Goal: Transaction & Acquisition: Subscribe to service/newsletter

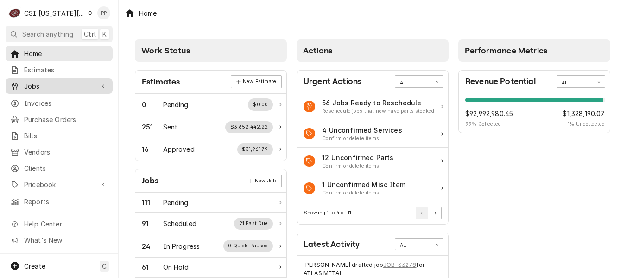
click at [31, 82] on span "Jobs" at bounding box center [59, 86] width 70 height 10
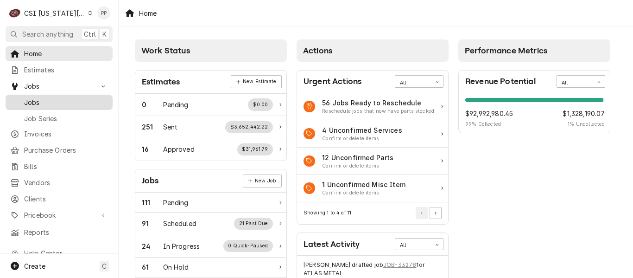
click at [43, 97] on span "Jobs" at bounding box center [66, 102] width 84 height 10
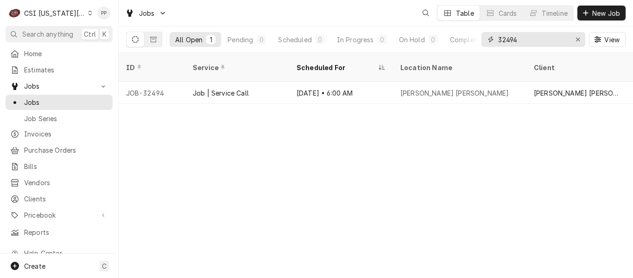
click at [520, 43] on input "32494" at bounding box center [533, 39] width 70 height 15
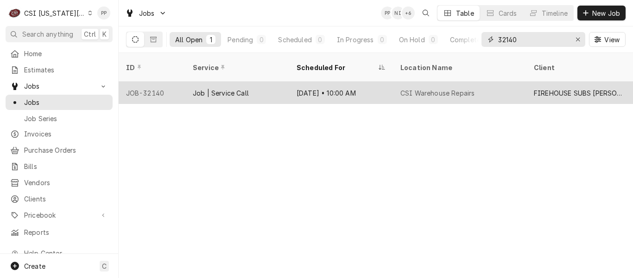
type input "32140"
click at [236, 88] on div "Job | Service Call" at bounding box center [221, 93] width 56 height 10
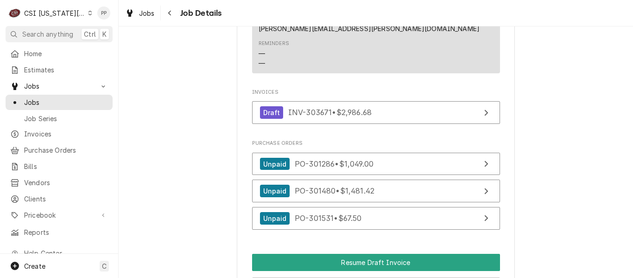
scroll to position [817, 0]
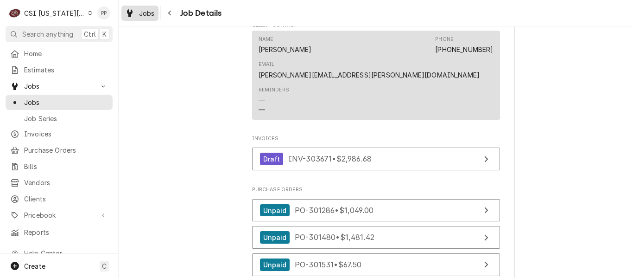
click at [136, 9] on div "Jobs" at bounding box center [139, 13] width 33 height 12
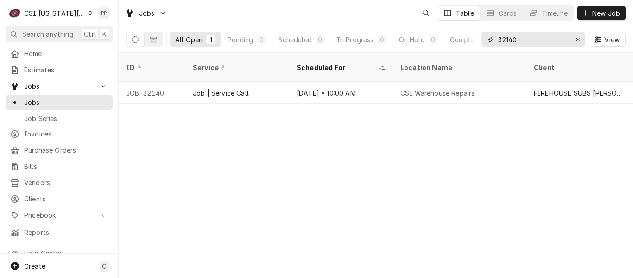
click at [556, 37] on input "32140" at bounding box center [533, 39] width 70 height 15
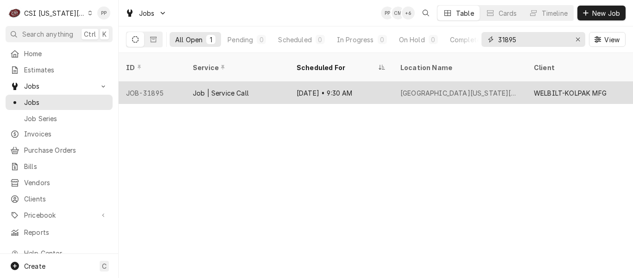
type input "31895"
click at [361, 84] on div "[DATE] • 9:30 AM" at bounding box center [341, 93] width 104 height 22
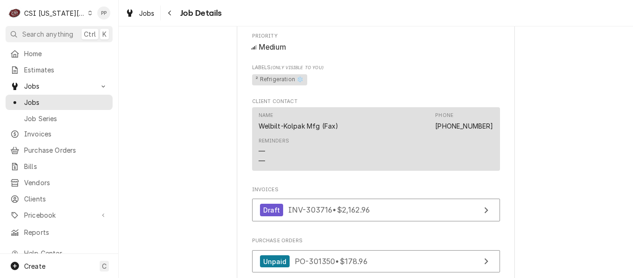
scroll to position [896, 0]
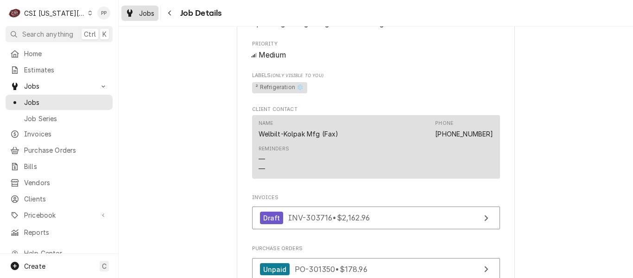
drag, startPoint x: 147, startPoint y: 12, endPoint x: 154, endPoint y: 12, distance: 7.0
click at [147, 12] on span "Jobs" at bounding box center [147, 13] width 16 height 10
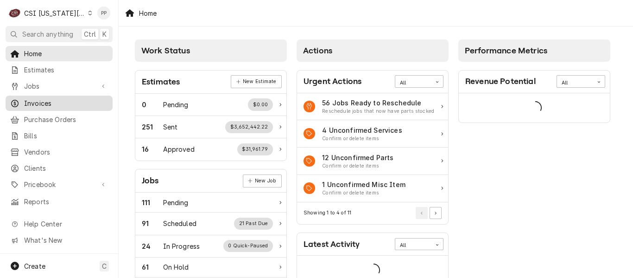
click at [51, 104] on span "Invoices" at bounding box center [66, 103] width 84 height 10
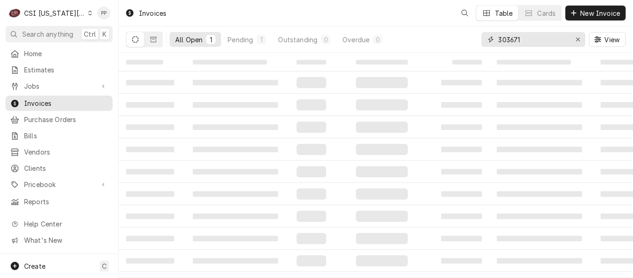
click at [532, 43] on input "303671" at bounding box center [533, 39] width 70 height 15
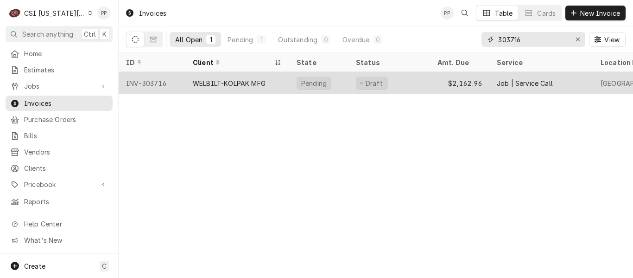
type input "303716"
click at [271, 77] on div "WELBILT-KOLPAK MFG" at bounding box center [237, 83] width 104 height 22
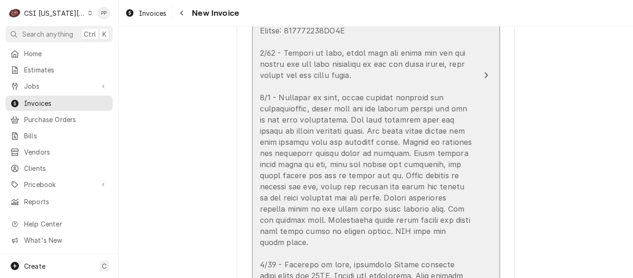
scroll to position [1483, 0]
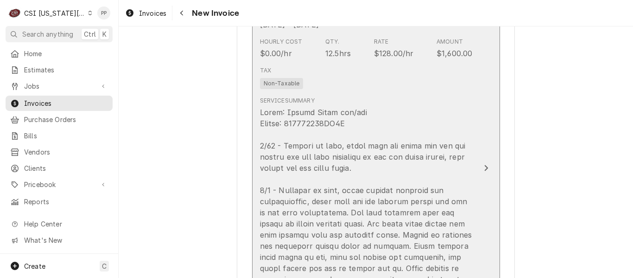
click at [412, 140] on div "Update Line Item" at bounding box center [366, 246] width 213 height 278
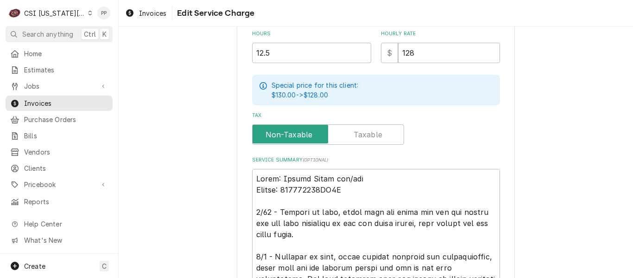
scroll to position [371, 0]
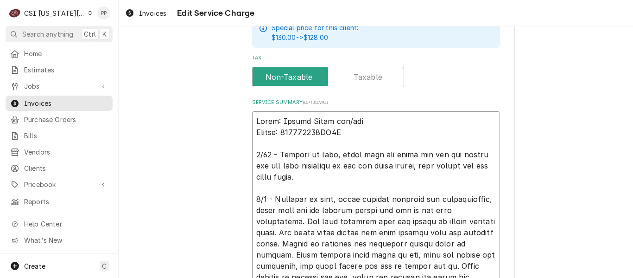
drag, startPoint x: 306, startPoint y: 176, endPoint x: 248, endPoint y: 153, distance: 62.2
click at [248, 153] on div "Use the fields below to edit this service charge Short Description 1-Labor (Ser…" at bounding box center [376, 55] width 278 height 763
click at [410, 177] on textarea "Service Summary ( optional )" at bounding box center [376, 237] width 248 height 253
click at [411, 176] on textarea "Service Summary ( optional )" at bounding box center [376, 237] width 248 height 253
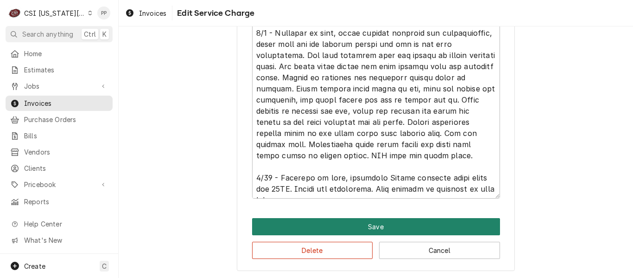
click at [412, 221] on button "Save" at bounding box center [376, 226] width 248 height 17
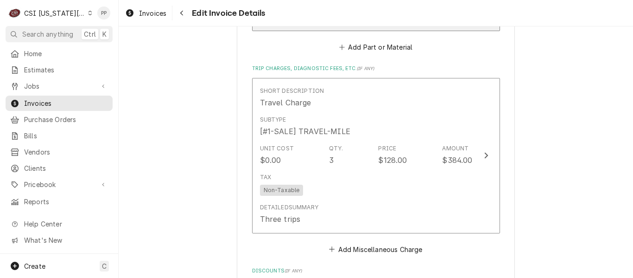
scroll to position [1964, 0]
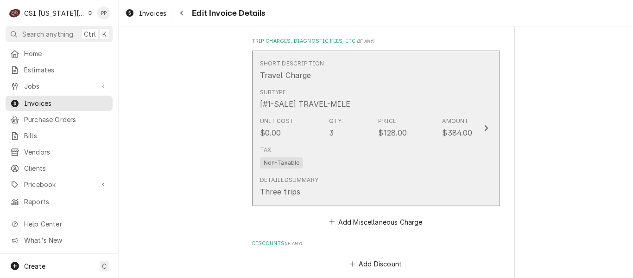
click at [467, 153] on div "Tax Non-Taxable" at bounding box center [366, 157] width 213 height 30
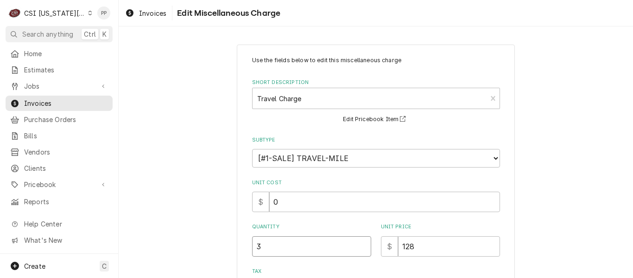
drag, startPoint x: 245, startPoint y: 243, endPoint x: 266, endPoint y: 242, distance: 21.8
click at [241, 243] on div "Use the fields below to edit this miscellaneous charge Short Description Travel…" at bounding box center [376, 241] width 278 height 394
type textarea "x"
type input "6"
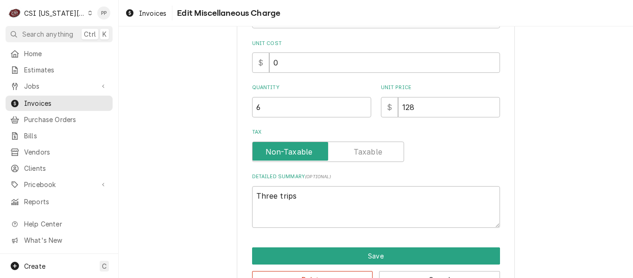
click at [376, 241] on div "Use the fields below to edit this miscellaneous charge Short Description Travel…" at bounding box center [376, 102] width 278 height 394
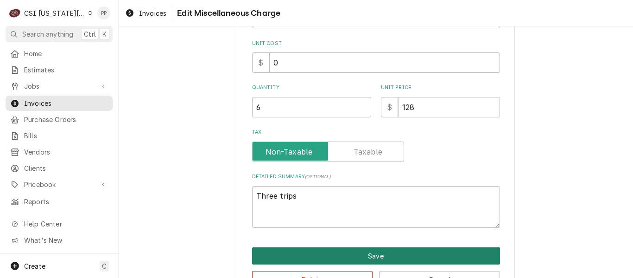
click at [370, 248] on button "Save" at bounding box center [376, 255] width 248 height 17
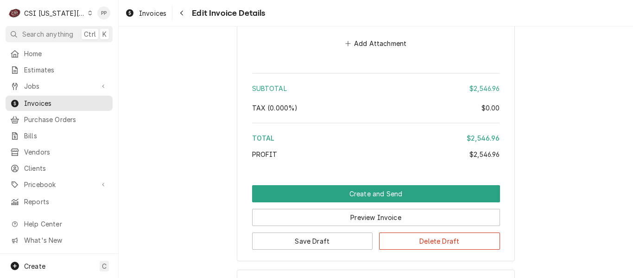
scroll to position [2373, 0]
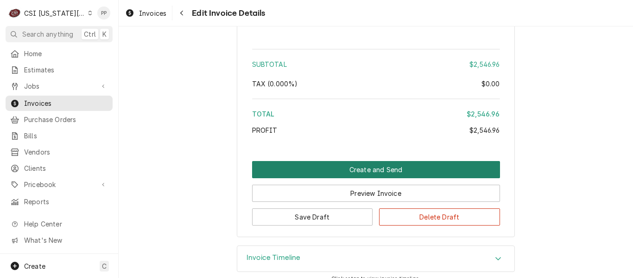
click at [402, 161] on button "Create and Send" at bounding box center [376, 169] width 248 height 17
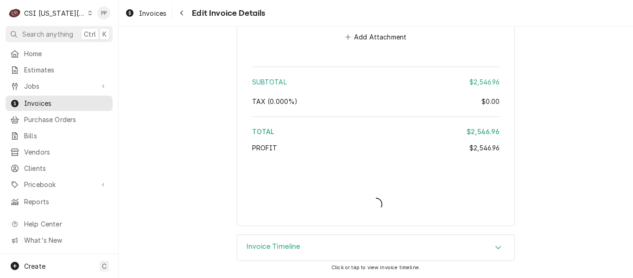
scroll to position [2344, 0]
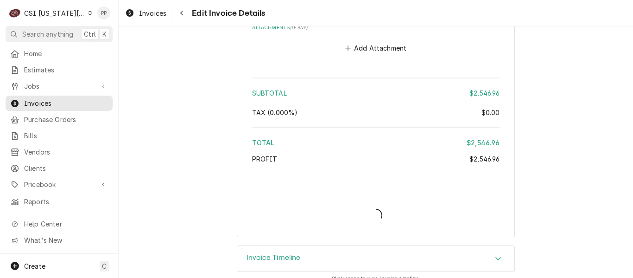
type textarea "x"
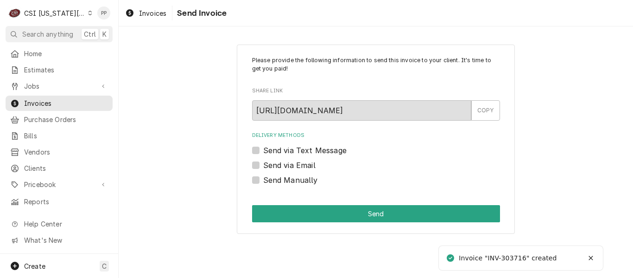
click at [263, 165] on label "Send via Email" at bounding box center [289, 164] width 52 height 11
click at [263, 165] on input "Send via Email" at bounding box center [387, 169] width 248 height 20
checkbox input "true"
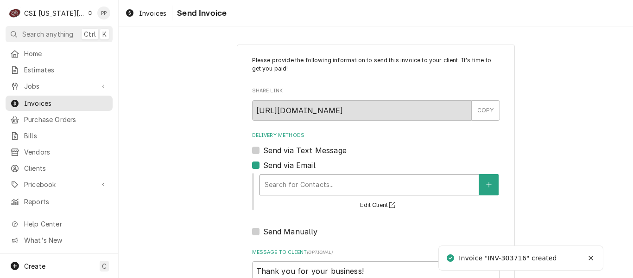
click at [276, 177] on div "Delivery Methods" at bounding box center [369, 184] width 209 height 17
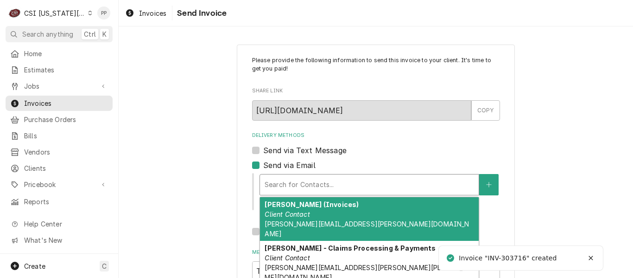
click at [336, 209] on div "Jessica Rentfro (Invoices) Client Contact jessica.rentfro@csi1.com" at bounding box center [369, 219] width 219 height 44
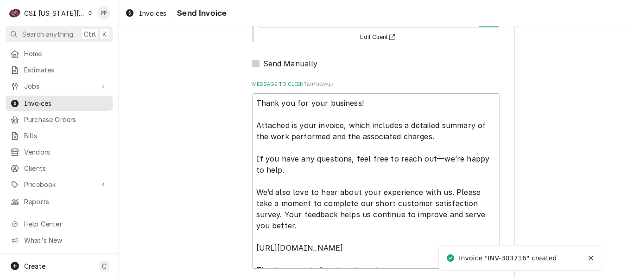
scroll to position [227, 0]
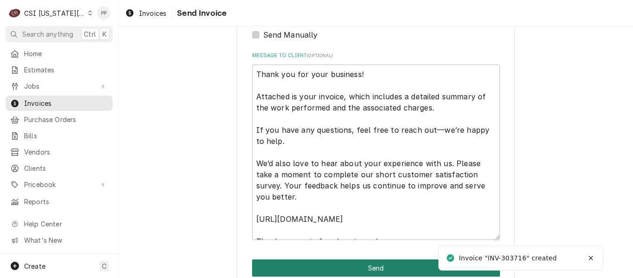
click at [404, 259] on button "Send" at bounding box center [376, 267] width 248 height 17
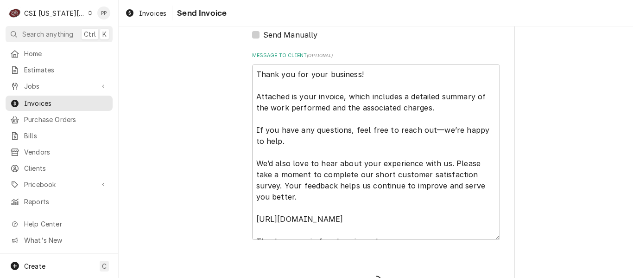
type textarea "x"
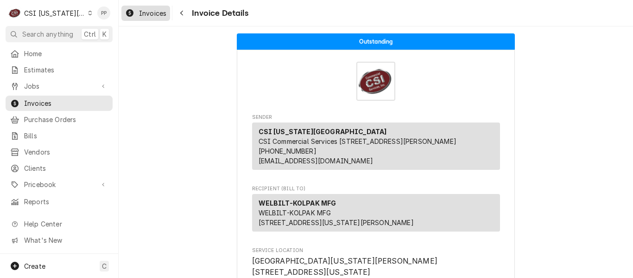
click at [153, 10] on span "Invoices" at bounding box center [152, 13] width 27 height 10
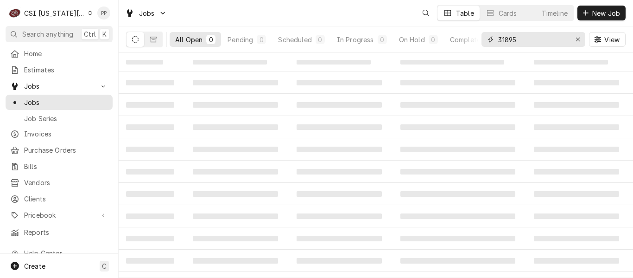
click at [538, 35] on input "31895" at bounding box center [533, 39] width 70 height 15
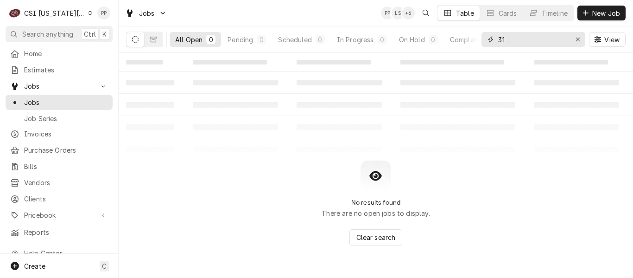
type input "3"
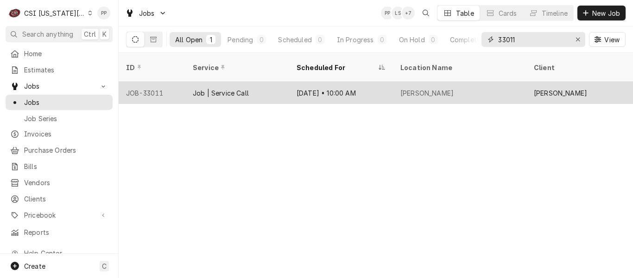
type input "33011"
click at [243, 88] on div "Job | Service Call" at bounding box center [221, 93] width 56 height 10
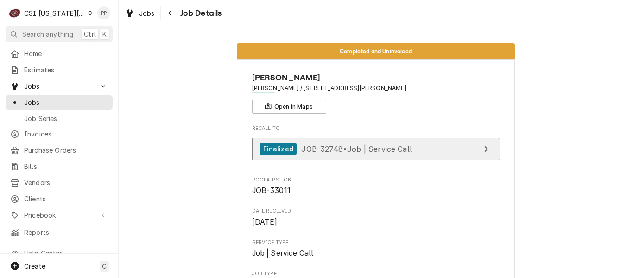
click at [369, 147] on span "JOB-32748 • Job | Service Call" at bounding box center [356, 148] width 111 height 9
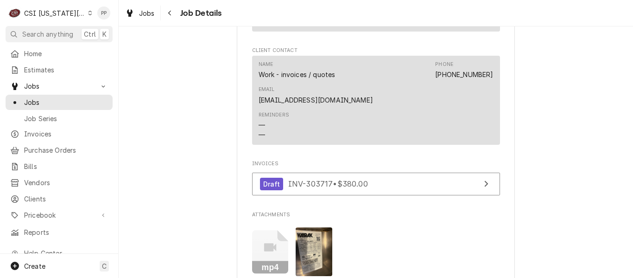
scroll to position [1437, 0]
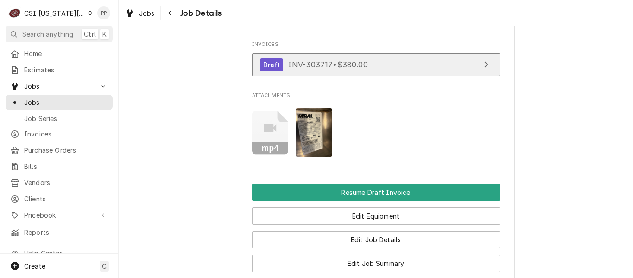
click at [324, 69] on span "INV-303717 • $380.00" at bounding box center [328, 64] width 80 height 9
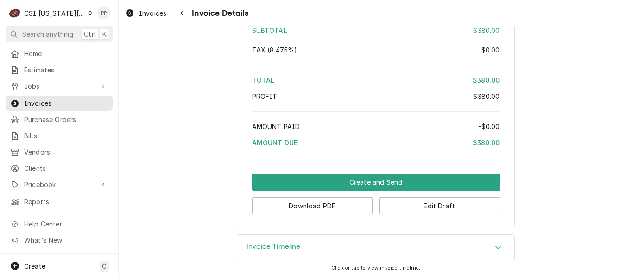
scroll to position [1635, 0]
click at [422, 208] on button "Edit Draft" at bounding box center [439, 205] width 121 height 17
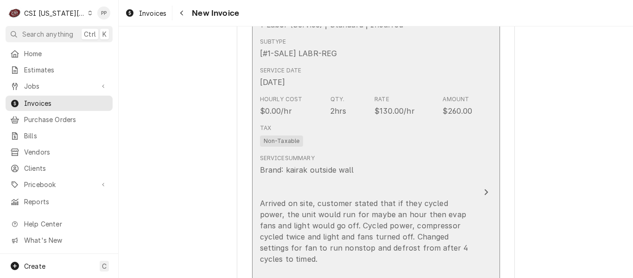
click at [418, 144] on div "Tax Non-Taxable" at bounding box center [366, 135] width 213 height 30
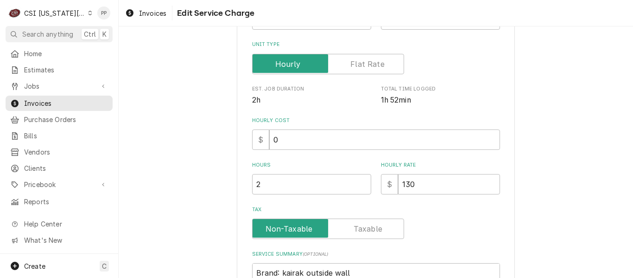
scroll to position [232, 0]
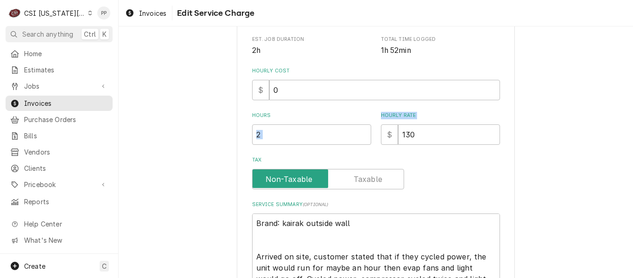
click at [362, 138] on div "Hours 2 Hourly Rate $ 130" at bounding box center [376, 128] width 248 height 33
click at [418, 129] on input "130" at bounding box center [449, 134] width 102 height 20
drag, startPoint x: 424, startPoint y: 132, endPoint x: 386, endPoint y: 136, distance: 38.6
click at [372, 136] on div "Hours 2 Hourly Rate $ 130" at bounding box center [376, 128] width 248 height 33
type textarea "x"
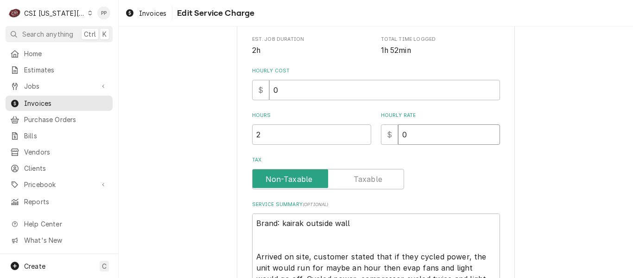
type input "0"
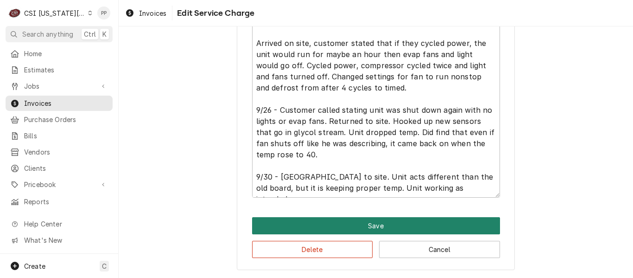
click at [432, 227] on button "Save" at bounding box center [376, 225] width 248 height 17
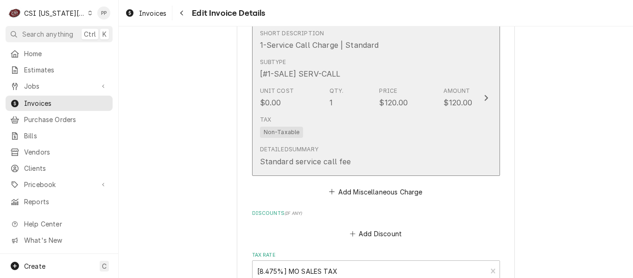
click at [438, 116] on div "Tax Non-Taxable" at bounding box center [366, 127] width 213 height 30
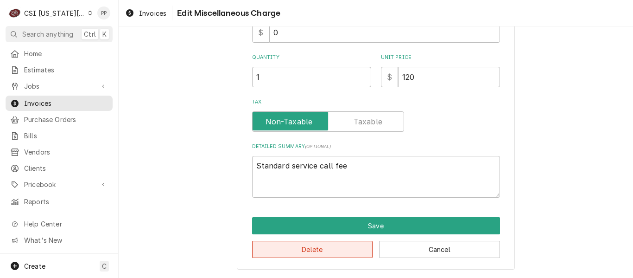
click at [310, 250] on button "Delete" at bounding box center [312, 249] width 121 height 17
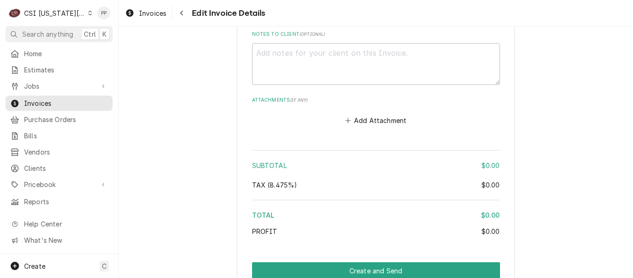
scroll to position [1536, 0]
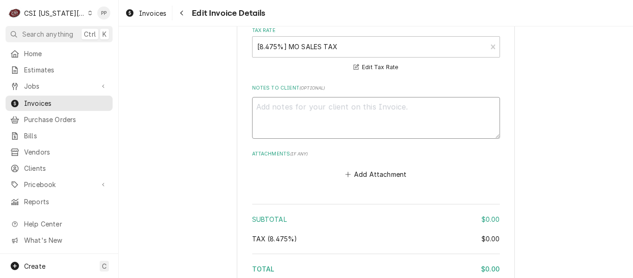
click at [315, 97] on textarea "Notes to Client ( optional )" at bounding box center [376, 118] width 248 height 42
type textarea "x"
type textarea "n"
type textarea "x"
type textarea "nc"
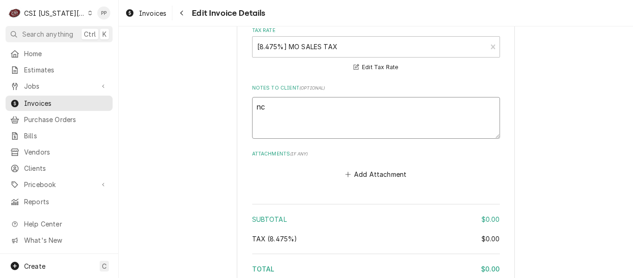
type textarea "x"
type textarea "nc"
type textarea "x"
type textarea "nc f"
type textarea "x"
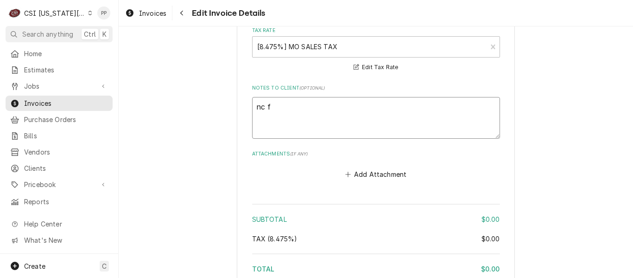
type textarea "nc fo"
type textarea "x"
type textarea "nc fol"
type textarea "x"
type textarea "nc foll"
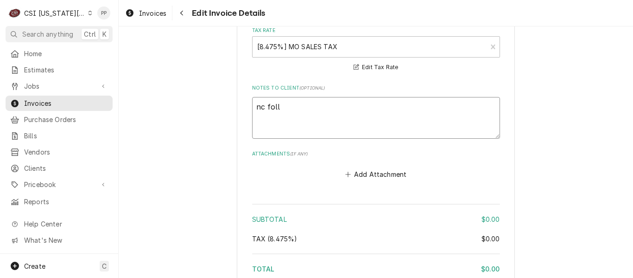
type textarea "x"
type textarea "nc follo"
type textarea "x"
type textarea "nc follow"
type textarea "x"
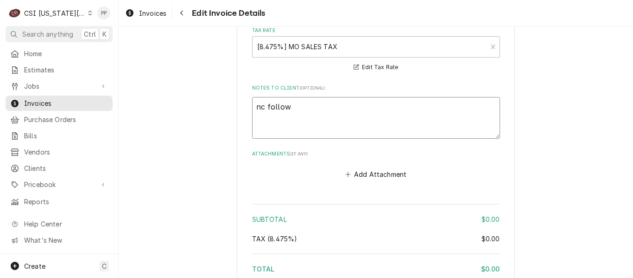
type textarea "nc follow"
type textarea "x"
type textarea "nc follow u"
type textarea "x"
type textarea "nc follow up"
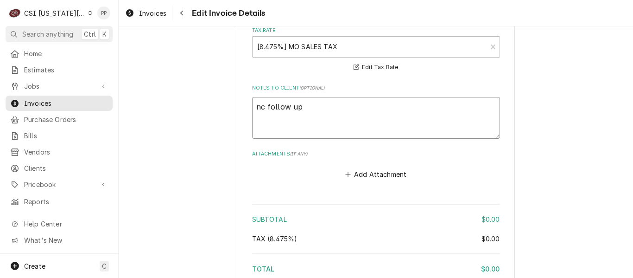
type textarea "x"
type textarea "nc follow ups"
type textarea "x"
type textarea "nc follow ups"
type textarea "x"
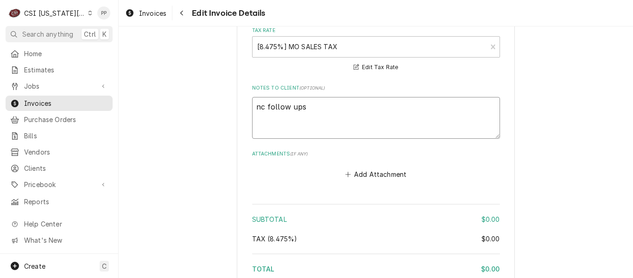
type textarea "nc follow ups t"
type textarea "x"
type textarea "nc follow ups to"
type textarea "x"
type textarea "nc follow ups to"
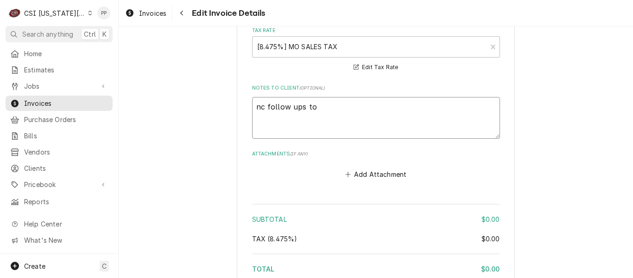
type textarea "x"
type textarea "nc follow ups to q"
type textarea "x"
type textarea "nc follow ups to qu"
type textarea "x"
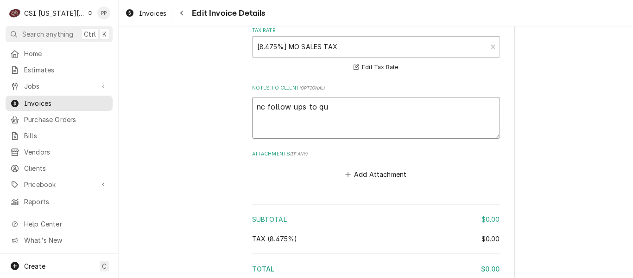
type textarea "nc follow ups to quo"
type textarea "x"
type textarea "nc follow ups to quot"
type textarea "x"
type textarea "nc follow ups to quote"
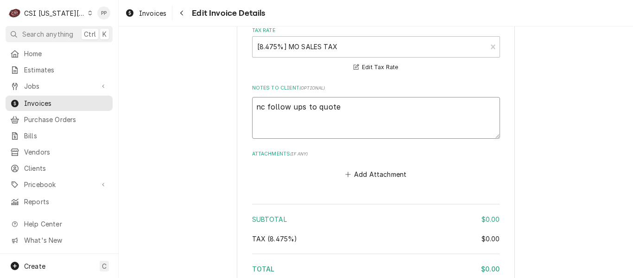
type textarea "x"
type textarea "nc follow ups to quoted"
type textarea "x"
type textarea "nc follow ups to quoted"
type textarea "x"
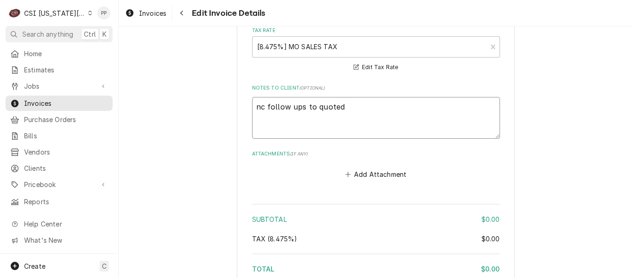
type textarea "nc follow ups to quoted r"
type textarea "x"
type textarea "nc follow ups to quoted re"
type textarea "x"
type textarea "nc follow ups to quoted rep"
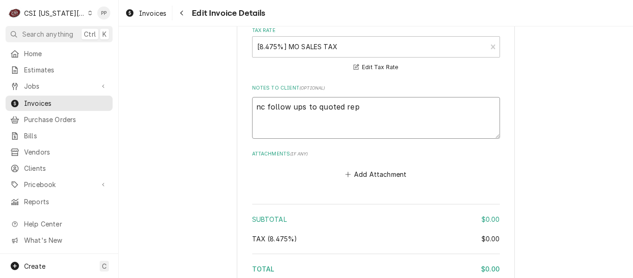
type textarea "x"
type textarea "nc follow ups to quoted repa"
type textarea "x"
type textarea "nc follow ups to quoted repai"
type textarea "x"
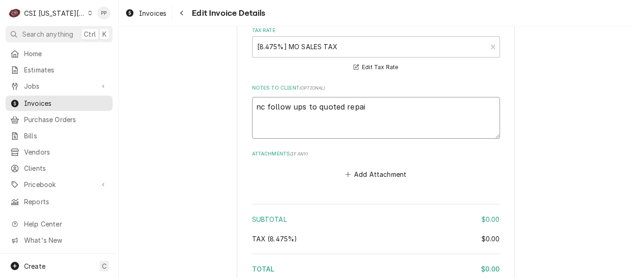
type textarea "nc follow ups to quoted repair"
type textarea "x"
type textarea "nc follow ups to quoted repairs"
type textarea "x"
type textarea "nc follow ups to quoted repairs -"
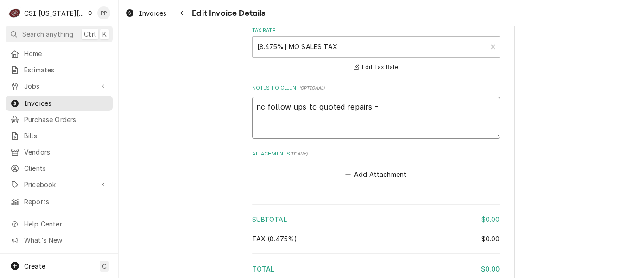
type textarea "x"
type textarea "nc follow ups to quoted repairs -"
type textarea "x"
type textarea "nc follow ups to quoted repairs - p"
type textarea "x"
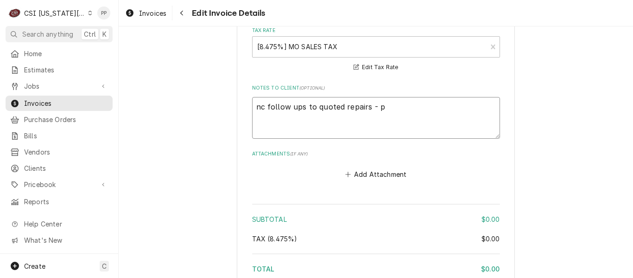
type textarea "nc follow ups to quoted repairs - pp"
type textarea "x"
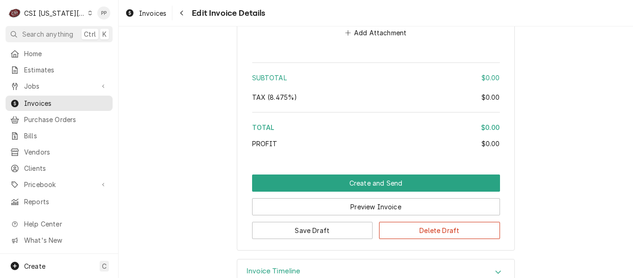
scroll to position [1680, 0]
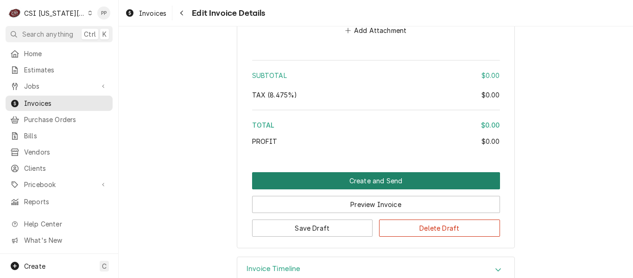
type textarea "nc follow ups to quoted repairs - pp"
click at [373, 172] on button "Create and Send" at bounding box center [376, 180] width 248 height 17
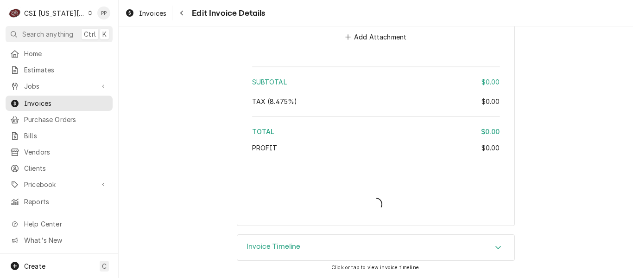
scroll to position [1651, 0]
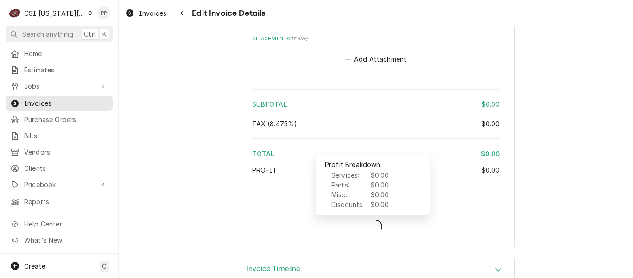
type textarea "x"
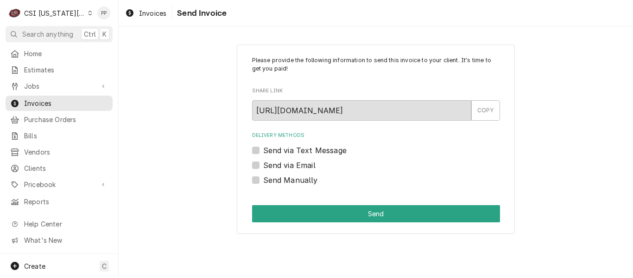
click at [263, 177] on label "Send Manually" at bounding box center [290, 179] width 55 height 11
click at [263, 177] on input "Send Manually" at bounding box center [387, 184] width 248 height 20
checkbox input "true"
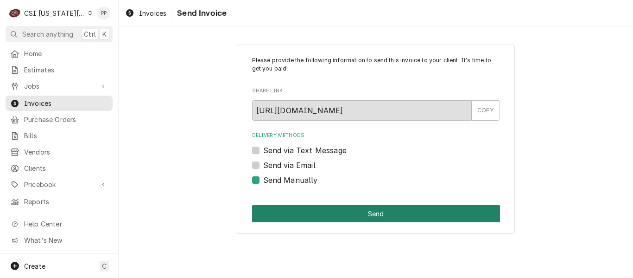
click at [323, 211] on button "Send" at bounding box center [376, 213] width 248 height 17
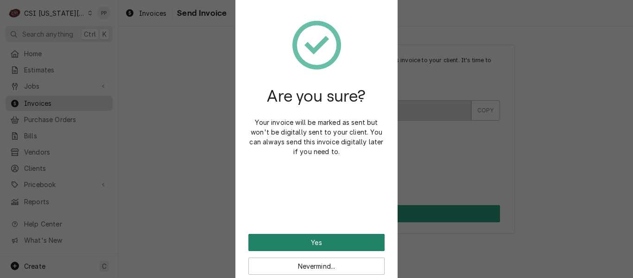
click at [334, 235] on button "Yes" at bounding box center [316, 242] width 136 height 17
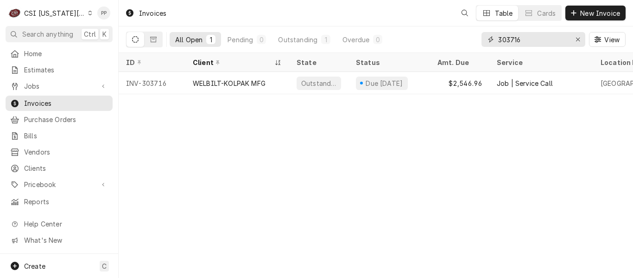
click at [528, 42] on input "303716" at bounding box center [533, 39] width 70 height 15
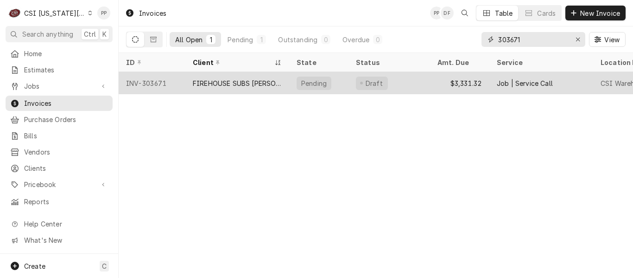
type input "303671"
click at [242, 82] on div "FIREHOUSE SUBS [PERSON_NAME]" at bounding box center [237, 83] width 89 height 10
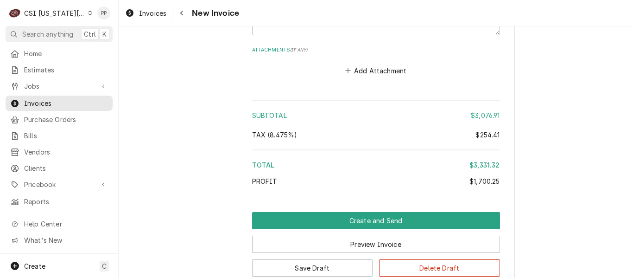
scroll to position [4021, 0]
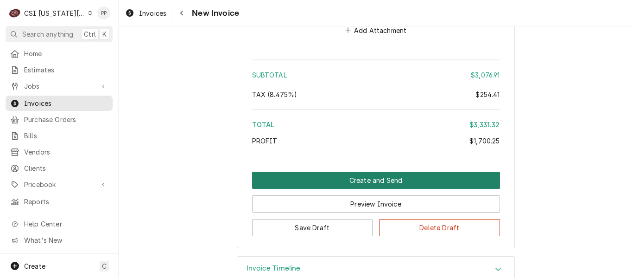
click at [393, 171] on button "Create and Send" at bounding box center [376, 179] width 248 height 17
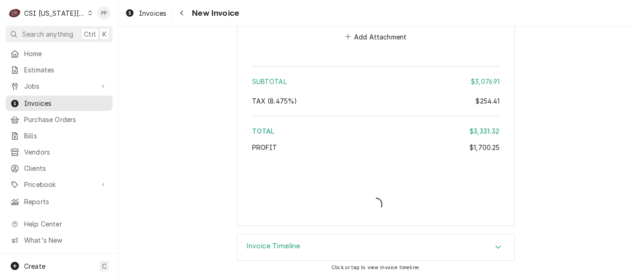
scroll to position [3992, 0]
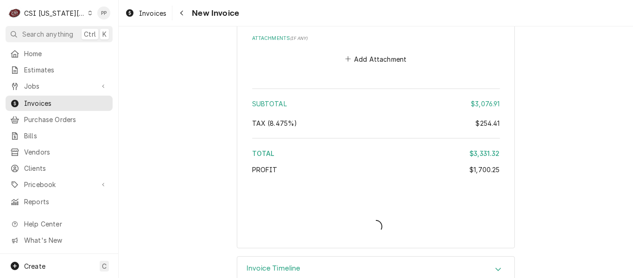
type textarea "x"
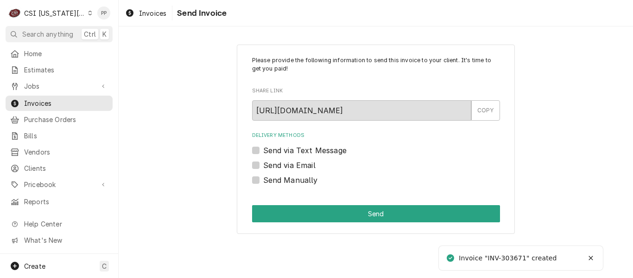
click at [263, 165] on label "Send via Email" at bounding box center [289, 164] width 52 height 11
click at [263, 165] on input "Send via Email" at bounding box center [387, 169] width 248 height 20
checkbox input "true"
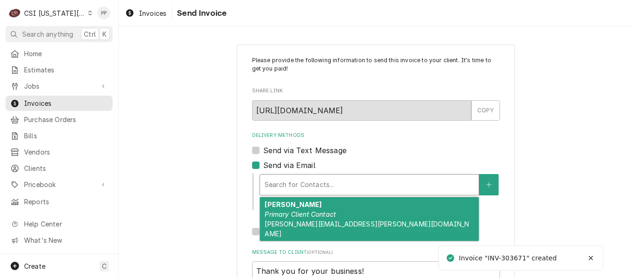
click at [287, 174] on div "Search for Contacts..." at bounding box center [369, 184] width 219 height 20
click at [315, 211] on em "Primary Client Contact" at bounding box center [300, 214] width 71 height 8
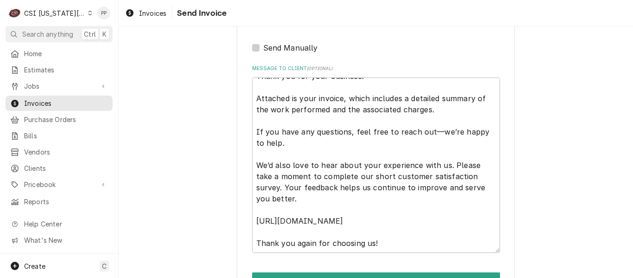
scroll to position [227, 0]
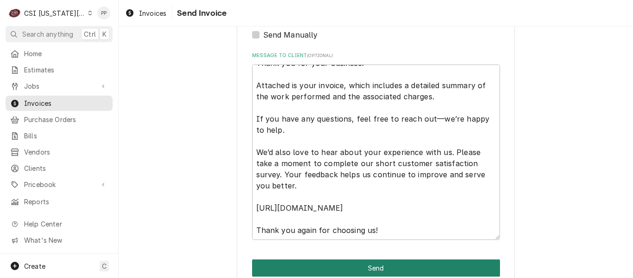
click at [391, 259] on button "Send" at bounding box center [376, 267] width 248 height 17
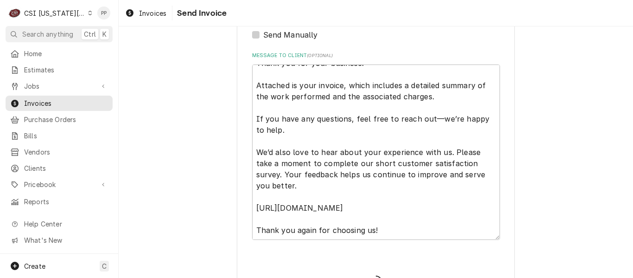
type textarea "x"
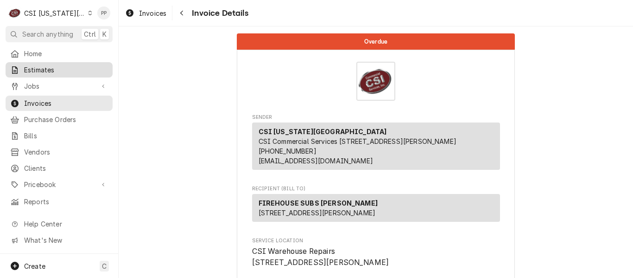
click at [50, 70] on span "Estimates" at bounding box center [66, 70] width 84 height 10
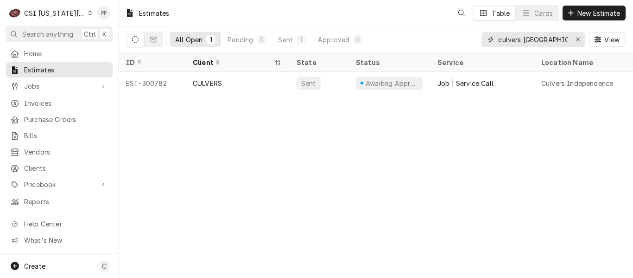
click at [546, 40] on input "culvers [GEOGRAPHIC_DATA]" at bounding box center [533, 39] width 70 height 15
type input "c"
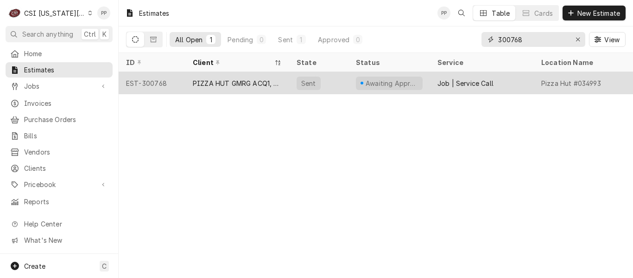
type input "300768"
click at [244, 80] on div "PIZZA HUT GMRG ACQ1, LLC" at bounding box center [237, 83] width 89 height 10
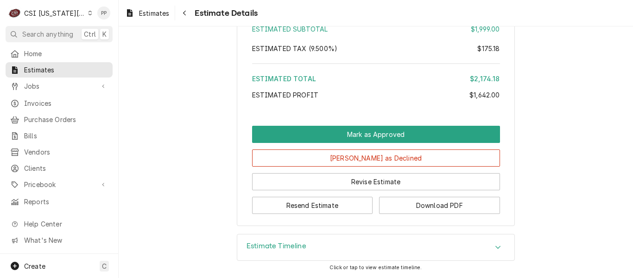
scroll to position [2225, 0]
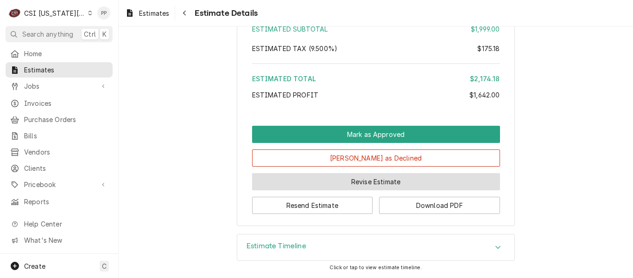
click at [349, 180] on button "Revise Estimate" at bounding box center [376, 181] width 248 height 17
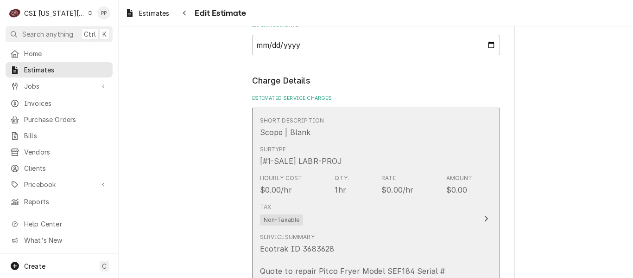
click at [408, 204] on div "Tax Non-Taxable" at bounding box center [366, 214] width 213 height 30
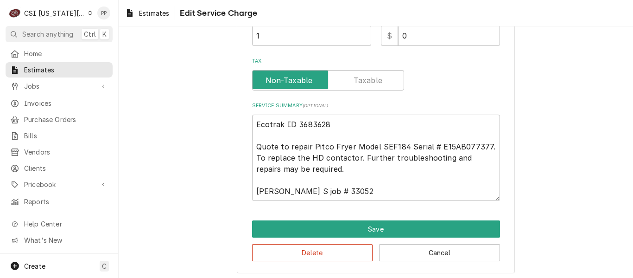
scroll to position [269, 0]
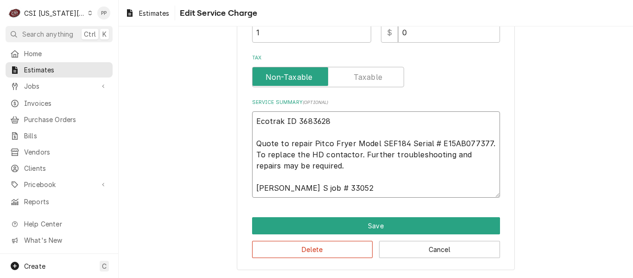
drag, startPoint x: 356, startPoint y: 154, endPoint x: 384, endPoint y: 168, distance: 30.9
click at [358, 155] on textarea "Ecotrak ID 3683628 Quote to repair Pitco Fryer Model SEF184 Serial # E15AB07737…" at bounding box center [376, 154] width 248 height 86
type textarea "x"
type textarea "Ecotrak ID 3683628 Quote to repair Pitco Fryer Model SEF184 Serial # E15AB07737…"
type textarea "x"
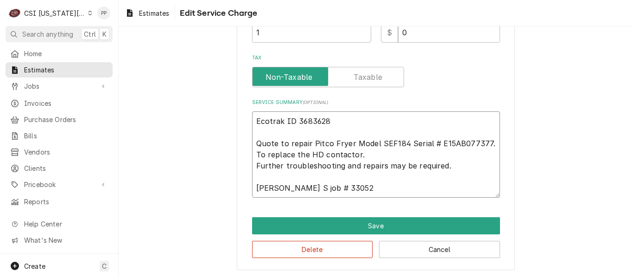
type textarea "Ecotrak ID 3683628 Quote to repair Pitco Fryer Model SEF184 Serial # E15AB07737…"
type textarea "x"
type textarea "Ecotrak ID 3683628 Quote to repair Pitco Fryer Model SEF184 Serial # E15AB07737…"
type textarea "x"
type textarea "Ecotrak ID 3683628 Quote to repair Pitco Fryer Model SEF184 Serial # E15AB07737…"
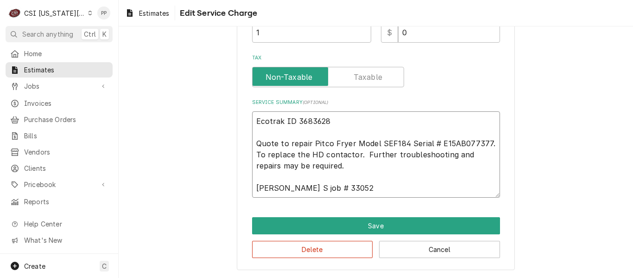
type textarea "x"
type textarea "Ecotrak ID 3683628 Quote to repair Pitco Fryer Model SEF184 Serial # E15AB07737…"
type textarea "x"
type textarea "Ecotrak ID 3683628 Quote to repair Pitco Fryer Model SEF184 Serial # E15AB07737…"
type textarea "x"
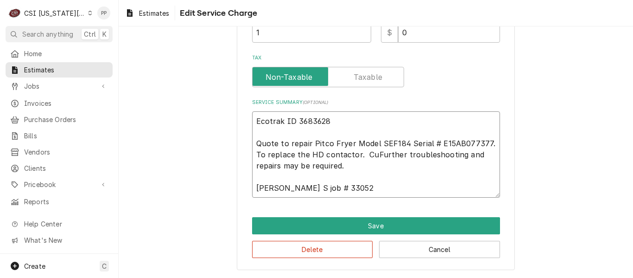
type textarea "Ecotrak ID 3683628 Quote to repair Pitco Fryer Model SEF184 Serial # E15AB07737…"
type textarea "x"
type textarea "Ecotrak ID 3683628 Quote to repair Pitco Fryer Model SEF184 Serial # E15AB07737…"
type textarea "x"
type textarea "Ecotrak ID 3683628 Quote to repair Pitco Fryer Model SEF184 Serial # E15AB07737…"
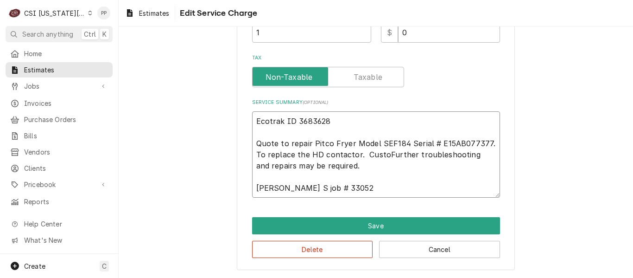
type textarea "x"
type textarea "Ecotrak ID 3683628 Quote to repair Pitco Fryer Model SEF184 Serial # E15AB07737…"
type textarea "x"
type textarea "Ecotrak ID 3683628 Quote to repair Pitco Fryer Model SEF184 Serial # E15AB07737…"
type textarea "x"
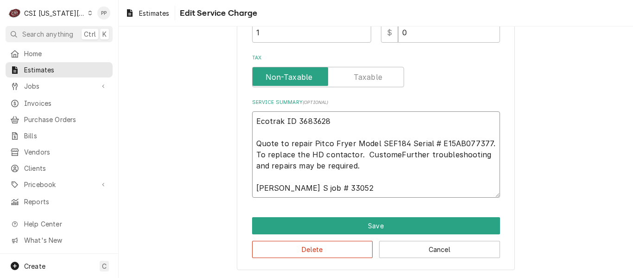
type textarea "Ecotrak ID 3683628 Quote to repair Pitco Fryer Model SEF184 Serial # E15AB07737…"
type textarea "x"
type textarea "Ecotrak ID 3683628 Quote to repair Pitco Fryer Model SEF184 Serial # E15AB07737…"
type textarea "x"
type textarea "Ecotrak ID 3683628 Quote to repair Pitco Fryer Model SEF184 Serial # E15AB07737…"
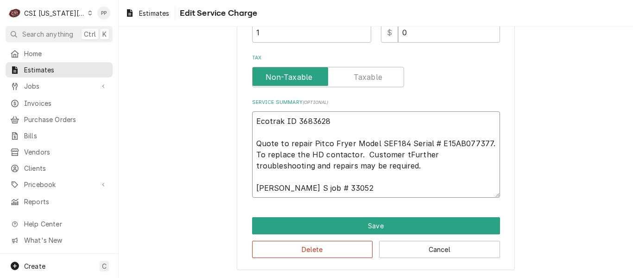
type textarea "x"
type textarea "Ecotrak ID 3683628 Quote to repair Pitco Fryer Model SEF184 Serial # E15AB07737…"
type textarea "x"
type textarea "Ecotrak ID 3683628 Quote to repair Pitco Fryer Model SEF184 Serial # E15AB07737…"
type textarea "x"
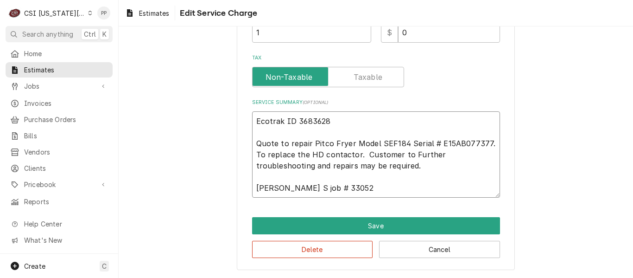
type textarea "Ecotrak ID 3683628 Quote to repair Pitco Fryer Model SEF184 Serial # E15AB07737…"
type textarea "x"
type textarea "Ecotrak ID 3683628 Quote to repair Pitco Fryer Model SEF184 Serial # E15AB07737…"
type textarea "x"
type textarea "Ecotrak ID 3683628 Quote to repair Pitco Fryer Model SEF184 Serial # E15AB07737…"
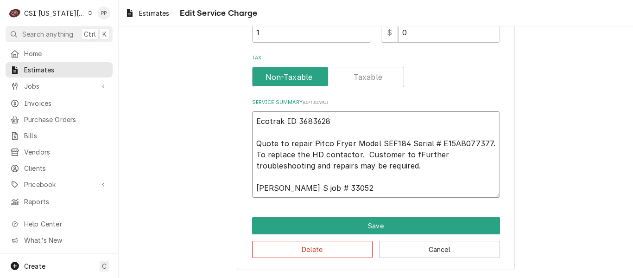
type textarea "x"
type textarea "Ecotrak ID 3683628 Quote to repair Pitco Fryer Model SEF184 Serial # E15AB07737…"
type textarea "x"
type textarea "Ecotrak ID 3683628 Quote to repair Pitco Fryer Model SEF184 Serial # E15AB07737…"
type textarea "x"
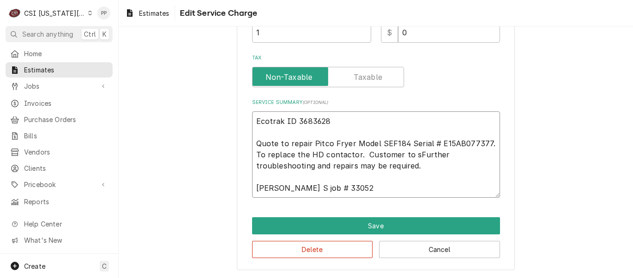
type textarea "Ecotrak ID 3683628 Quote to repair Pitco Fryer Model SEF184 Serial # E15AB07737…"
type textarea "x"
type textarea "Ecotrak ID 3683628 Quote to repair Pitco Fryer Model SEF184 Serial # E15AB07737…"
type textarea "x"
type textarea "Ecotrak ID 3683628 Quote to repair Pitco Fryer Model SEF184 Serial # E15AB07737…"
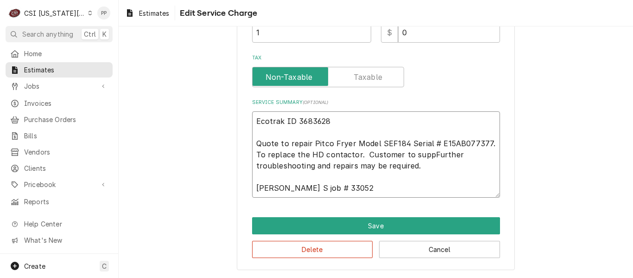
type textarea "x"
type textarea "Ecotrak ID 3683628 Quote to repair Pitco Fryer Model SEF184 Serial # E15AB07737…"
type textarea "x"
type textarea "Ecotrak ID 3683628 Quote to repair Pitco Fryer Model SEF184 Serial # E15AB07737…"
type textarea "x"
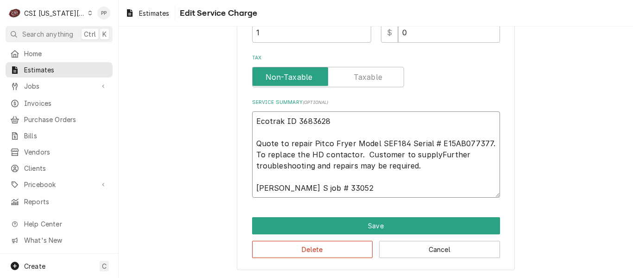
type textarea "Ecotrak ID 3683628 Quote to repair Pitco Fryer Model SEF184 Serial # E15AB07737…"
type textarea "x"
type textarea "Ecotrak ID 3683628 Quote to repair Pitco Fryer Model SEF184 Serial # E15AB07737…"
type textarea "x"
type textarea "Ecotrak ID 3683628 Quote to repair Pitco Fryer Model SEF184 Serial # E15AB07737…"
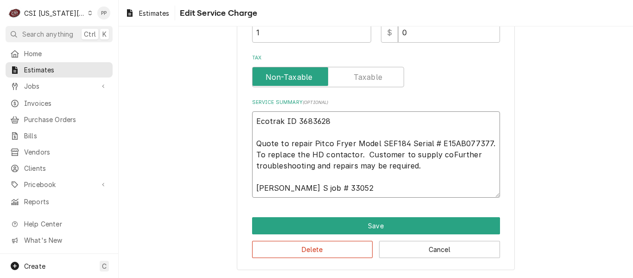
type textarea "x"
type textarea "Ecotrak ID 3683628 Quote to repair Pitco Fryer Model SEF184 Serial # E15AB07737…"
type textarea "x"
type textarea "Ecotrak ID 3683628 Quote to repair Pitco Fryer Model SEF184 Serial # E15AB07737…"
type textarea "x"
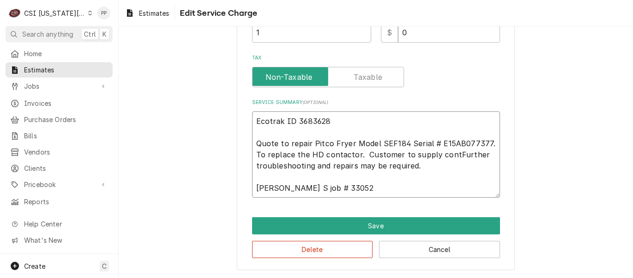
type textarea "Ecotrak ID 3683628 Quote to repair Pitco Fryer Model SEF184 Serial # E15AB07737…"
type textarea "x"
type textarea "Ecotrak ID 3683628 Quote to repair Pitco Fryer Model SEF184 Serial # E15AB07737…"
type textarea "x"
type textarea "Ecotrak ID 3683628 Quote to repair Pitco Fryer Model SEF184 Serial # E15AB07737…"
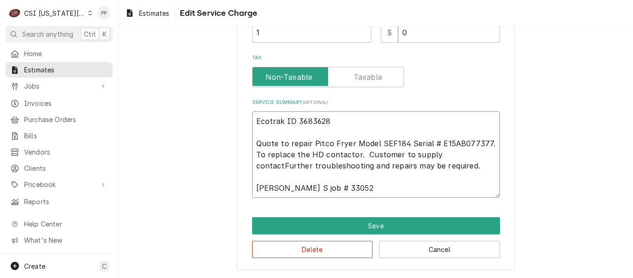
type textarea "x"
type textarea "Ecotrak ID 3683628 Quote to repair Pitco Fryer Model SEF184 Serial # E15AB07737…"
type textarea "x"
type textarea "Ecotrak ID 3683628 Quote to repair Pitco Fryer Model SEF184 Serial # E15AB07737…"
type textarea "x"
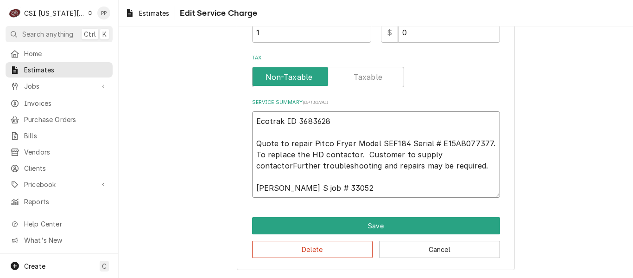
type textarea "Ecotrak ID 3683628 Quote to repair Pitco Fryer Model SEF184 Serial # E15AB07737…"
type textarea "x"
type textarea "Ecotrak ID 3683628 Quote to repair Pitco Fryer Model SEF184 Serial # E15AB07737…"
type textarea "x"
type textarea "Ecotrak ID 3683628 Quote to repair Pitco Fryer Model SEF184 Serial # E15AB07737…"
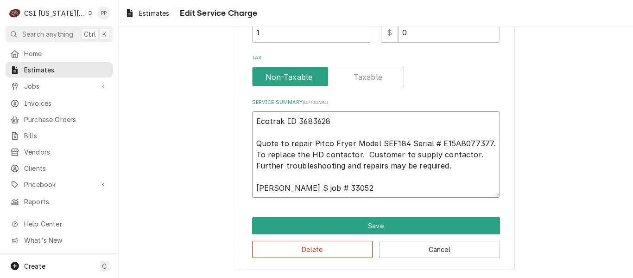
type textarea "x"
type textarea "Ecotrak ID 3683628 Quote to repair Pitco Fryer Model SEF184 Serial # E15AB07737…"
type textarea "x"
type textarea "Ecotrak ID 3683628 Quote to repair Pitco Fryer Model SEF184 Serial # E15AB07737…"
type textarea "x"
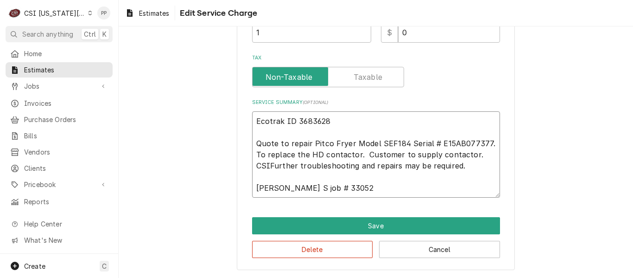
type textarea "Ecotrak ID 3683628 Quote to repair Pitco Fryer Model SEF184 Serial # E15AB07737…"
type textarea "x"
type textarea "Ecotrak ID 3683628 Quote to repair Pitco Fryer Model SEF184 Serial # E15AB07737…"
type textarea "x"
type textarea "Ecotrak ID 3683628 Quote to repair Pitco Fryer Model SEF184 Serial # E15AB07737…"
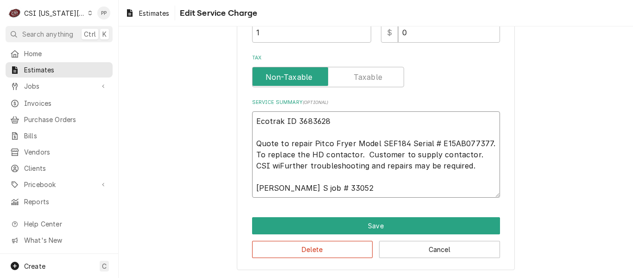
type textarea "x"
type textarea "Ecotrak ID 3683628 Quote to repair Pitco Fryer Model SEF184 Serial # E15AB07737…"
type textarea "x"
type textarea "Ecotrak ID 3683628 Quote to repair Pitco Fryer Model SEF184 Serial # E15AB07737…"
type textarea "x"
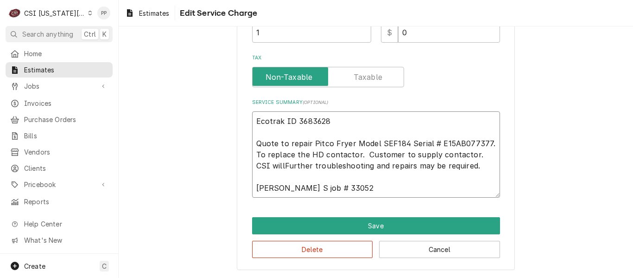
type textarea "Ecotrak ID 3683628 Quote to repair Pitco Fryer Model SEF184 Serial # E15AB07737…"
type textarea "x"
type textarea "Ecotrak ID 3683628 Quote to repair Pitco Fryer Model SEF184 Serial # E15AB07737…"
type textarea "x"
type textarea "Ecotrak ID 3683628 Quote to repair Pitco Fryer Model SEF184 Serial # E15AB07737…"
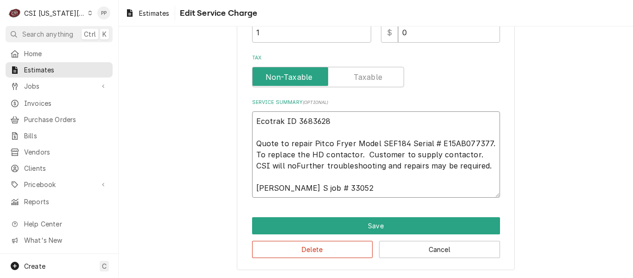
type textarea "x"
type textarea "Ecotrak ID 3683628 Quote to repair Pitco Fryer Model SEF184 Serial # E15AB07737…"
type textarea "x"
type textarea "Ecotrak ID 3683628 Quote to repair Pitco Fryer Model SEF184 Serial # E15AB07737…"
type textarea "x"
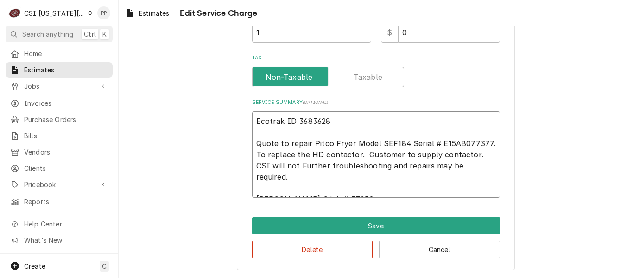
type textarea "Ecotrak ID 3683628 Quote to repair Pitco Fryer Model SEF184 Serial # E15AB07737…"
type textarea "x"
type textarea "Ecotrak ID 3683628 Quote to repair Pitco Fryer Model SEF184 Serial # E15AB07737…"
type textarea "x"
type textarea "Ecotrak ID 3683628 Quote to repair Pitco Fryer Model SEF184 Serial # E15AB07737…"
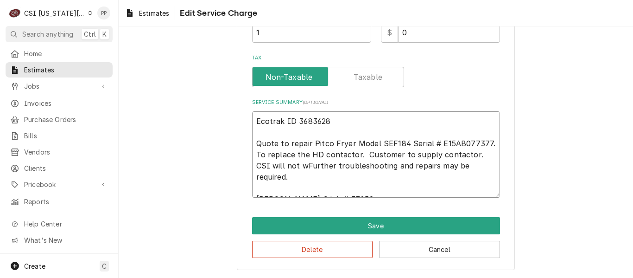
type textarea "x"
type textarea "Ecotrak ID 3683628 Quote to repair Pitco Fryer Model SEF184 Serial # E15AB07737…"
type textarea "x"
type textarea "Ecotrak ID 3683628 Quote to repair Pitco Fryer Model SEF184 Serial # E15AB07737…"
type textarea "x"
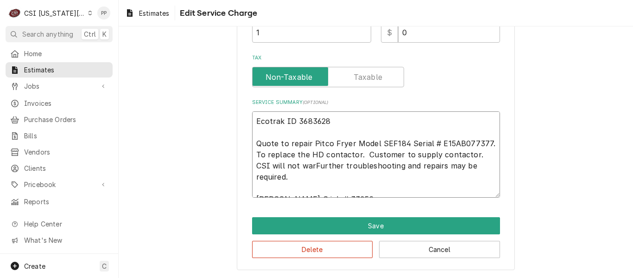
type textarea "Ecotrak ID 3683628 Quote to repair Pitco Fryer Model SEF184 Serial # E15AB07737…"
type textarea "x"
type textarea "Ecotrak ID 3683628 Quote to repair Pitco Fryer Model SEF184 Serial # E15AB07737…"
type textarea "x"
type textarea "Ecotrak ID 3683628 Quote to repair Pitco Fryer Model SEF184 Serial # E15AB07737…"
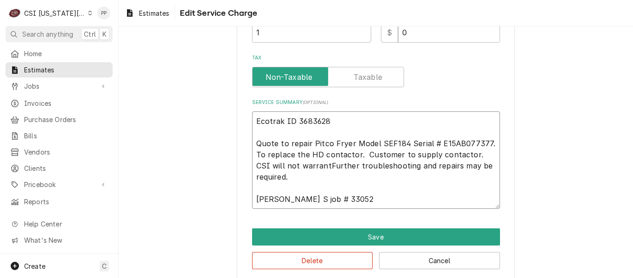
type textarea "x"
type textarea "Ecotrak ID 3683628 Quote to repair Pitco Fryer Model SEF184 Serial # E15AB07737…"
type textarea "x"
type textarea "Ecotrak ID 3683628 Quote to repair Pitco Fryer Model SEF184 Serial # E15AB07737…"
type textarea "x"
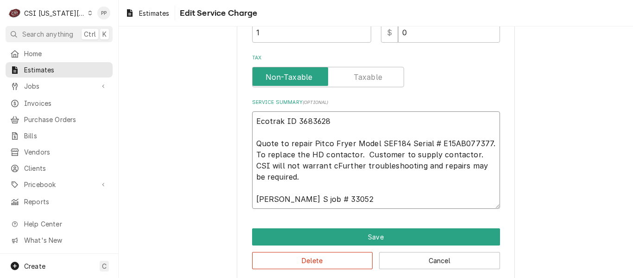
type textarea "Ecotrak ID 3683628 Quote to repair Pitco Fryer Model SEF184 Serial # E15AB07737…"
type textarea "x"
type textarea "Ecotrak ID 3683628 Quote to repair Pitco Fryer Model SEF184 Serial # E15AB07737…"
type textarea "x"
type textarea "Ecotrak ID 3683628 Quote to repair Pitco Fryer Model SEF184 Serial # E15AB07737…"
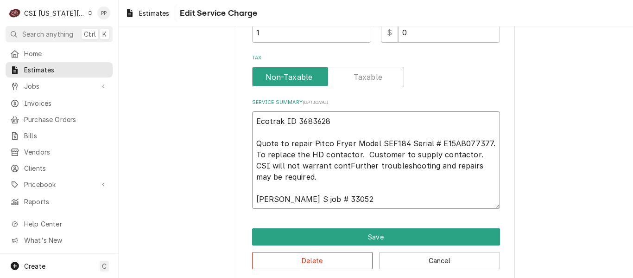
type textarea "x"
type textarea "Ecotrak ID 3683628 Quote to repair Pitco Fryer Model SEF184 Serial # E15AB07737…"
type textarea "x"
type textarea "Ecotrak ID 3683628 Quote to repair Pitco Fryer Model SEF184 Serial # E15AB07737…"
type textarea "x"
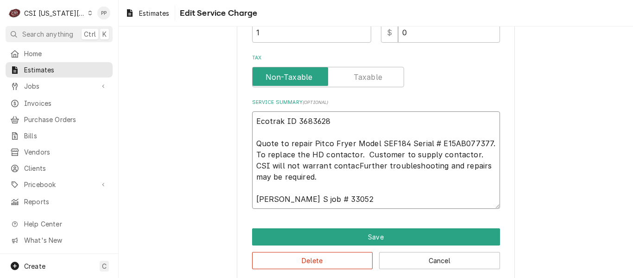
type textarea "Ecotrak ID 3683628 Quote to repair Pitco Fryer Model SEF184 Serial # E15AB07737…"
type textarea "x"
type textarea "Ecotrak ID 3683628 Quote to repair Pitco Fryer Model SEF184 Serial # E15AB07737…"
type textarea "x"
type textarea "Ecotrak ID 3683628 Quote to repair Pitco Fryer Model SEF184 Serial # E15AB07737…"
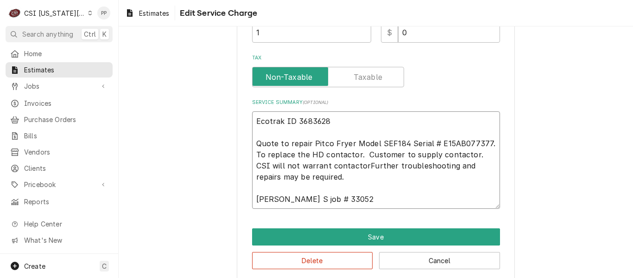
type textarea "x"
type textarea "Ecotrak ID 3683628 Quote to repair Pitco Fryer Model SEF184 Serial # E15AB07737…"
type textarea "x"
type textarea "Ecotrak ID 3683628 Quote to repair Pitco Fryer Model SEF184 Serial # E15AB07737…"
type textarea "x"
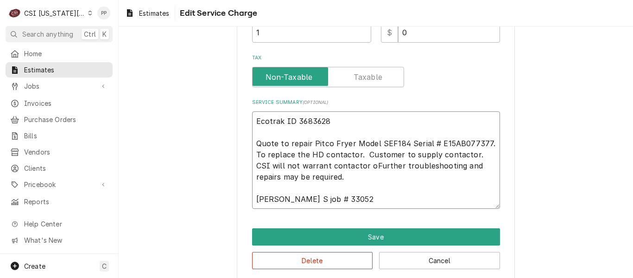
type textarea "Ecotrak ID 3683628 Quote to repair Pitco Fryer Model SEF184 Serial # E15AB07737…"
type textarea "x"
type textarea "Ecotrak ID 3683628 Quote to repair Pitco Fryer Model SEF184 Serial # E15AB07737…"
type textarea "x"
type textarea "Ecotrak ID 3683628 Quote to repair Pitco Fryer Model SEF184 Serial # E15AB07737…"
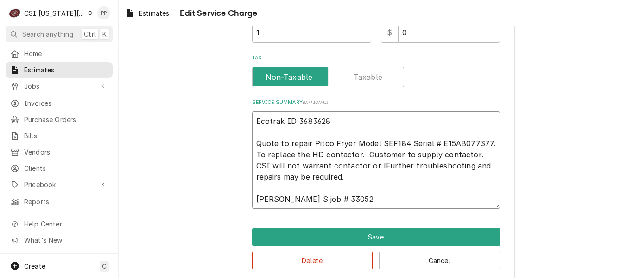
type textarea "x"
type textarea "Ecotrak ID 3683628 Quote to repair Pitco Fryer Model SEF184 Serial # E15AB07737…"
type textarea "x"
type textarea "Ecotrak ID 3683628 Quote to repair Pitco Fryer Model SEF184 Serial # E15AB07737…"
type textarea "x"
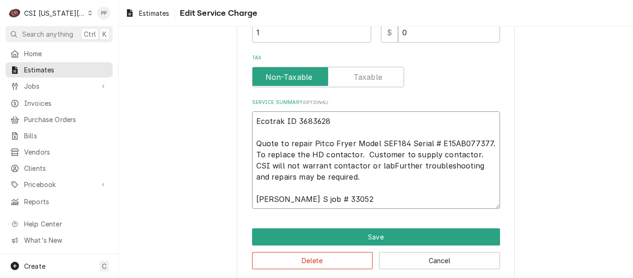
type textarea "Ecotrak ID 3683628 Quote to repair Pitco Fryer Model SEF184 Serial # E15AB07737…"
type textarea "x"
type textarea "Ecotrak ID 3683628 Quote to repair Pitco Fryer Model SEF184 Serial # E15AB07737…"
type textarea "x"
type textarea "Ecotrak ID 3683628 Quote to repair Pitco Fryer Model SEF184 Serial # E15AB07737…"
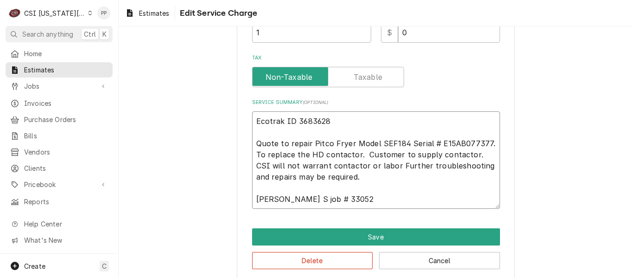
type textarea "x"
type textarea "Ecotrak ID 3683628 Quote to repair Pitco Fryer Model SEF184 Serial # E15AB07737…"
type textarea "x"
type textarea "Ecotrak ID 3683628 Quote to repair Pitco Fryer Model SEF184 Serial # E15AB07737…"
type textarea "x"
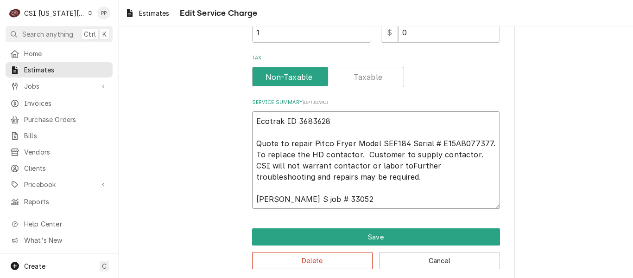
type textarea "Ecotrak ID 3683628 Quote to repair Pitco Fryer Model SEF184 Serial # E15AB07737…"
type textarea "x"
type textarea "Ecotrak ID 3683628 Quote to repair Pitco Fryer Model SEF184 Serial # E15AB07737…"
type textarea "x"
type textarea "Ecotrak ID 3683628 Quote to repair Pitco Fryer Model SEF184 Serial # E15AB07737…"
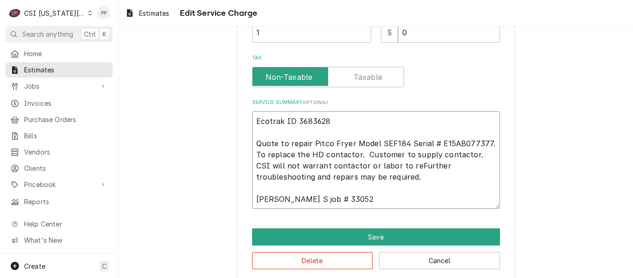
type textarea "x"
type textarea "Ecotrak ID 3683628 Quote to repair Pitco Fryer Model SEF184 Serial # E15AB07737…"
type textarea "x"
type textarea "Ecotrak ID 3683628 Quote to repair Pitco Fryer Model SEF184 Serial # E15AB07737…"
type textarea "x"
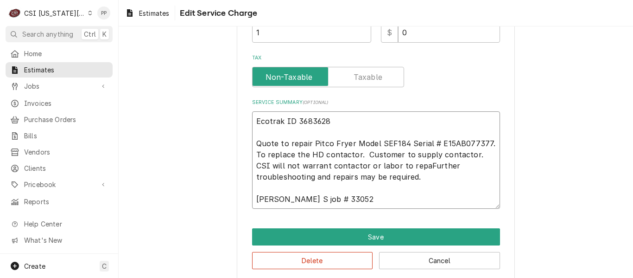
type textarea "Ecotrak ID 3683628 Quote to repair Pitco Fryer Model SEF184 Serial # E15AB07737…"
type textarea "x"
type textarea "Ecotrak ID 3683628 Quote to repair Pitco Fryer Model SEF184 Serial # E15AB07737…"
type textarea "x"
type textarea "Ecotrak ID 3683628 Quote to repair Pitco Fryer Model SEF184 Serial # E15AB07737…"
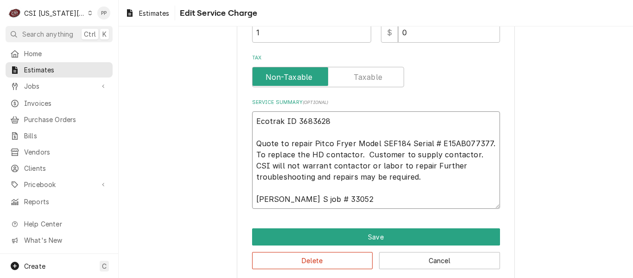
type textarea "x"
type textarea "Ecotrak ID 3683628 Quote to repair Pitco Fryer Model SEF184 Serial # E15AB07737…"
type textarea "x"
type textarea "Ecotrak ID 3683628 Quote to repair Pitco Fryer Model SEF184 Serial # E15AB07737…"
type textarea "x"
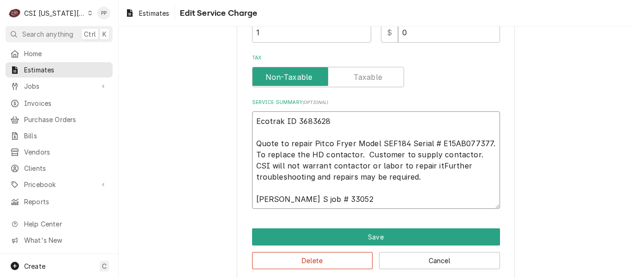
type textarea "Ecotrak ID 3683628 Quote to repair Pitco Fryer Model SEF184 Serial # E15AB07737…"
type textarea "x"
type textarea "Ecotrak ID 3683628 Quote to repair Pitco Fryer Model SEF184 Serial # E15AB07737…"
type textarea "x"
type textarea "Ecotrak ID 3683628 Quote to repair Pitco Fryer Model SEF184 Serial # E15AB07737…"
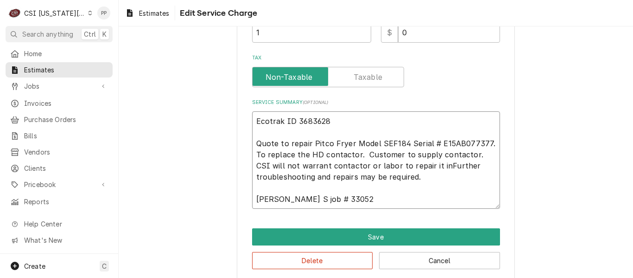
type textarea "x"
type textarea "Ecotrak ID 3683628 Quote to repair Pitco Fryer Model SEF184 Serial # E15AB07737…"
type textarea "x"
type textarea "Ecotrak ID 3683628 Quote to repair Pitco Fryer Model SEF184 Serial # E15AB07737…"
type textarea "x"
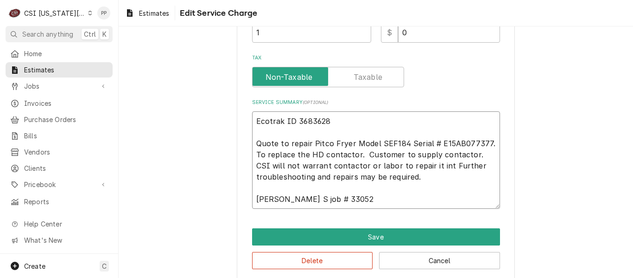
type textarea "Ecotrak ID 3683628 Quote to repair Pitco Fryer Model SEF184 Serial # E15AB07737…"
type textarea "x"
type textarea "Ecotrak ID 3683628 Quote to repair Pitco Fryer Model SEF184 Serial # E15AB07737…"
type textarea "x"
type textarea "Ecotrak ID 3683628 Quote to repair Pitco Fryer Model SEF184 Serial # E15AB07737…"
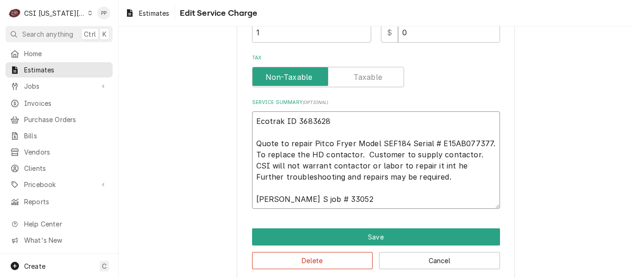
type textarea "x"
type textarea "Ecotrak ID 3683628 Quote to repair Pitco Fryer Model SEF184 Serial # E15AB07737…"
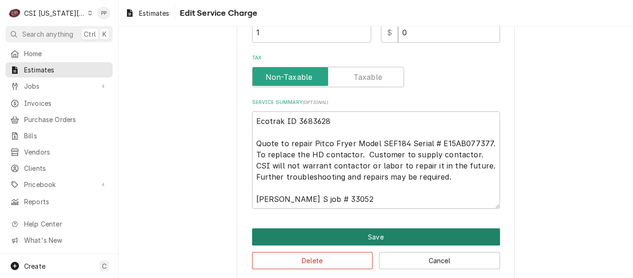
click at [345, 236] on button "Save" at bounding box center [376, 236] width 248 height 17
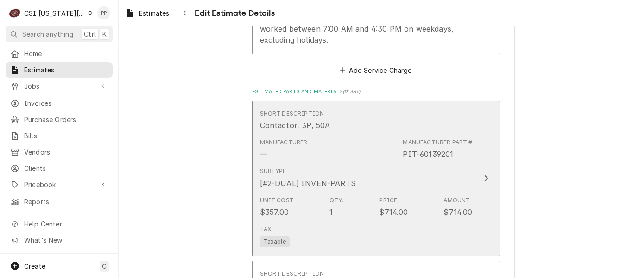
click at [415, 192] on div "Unit Cost $357.00 Qty. 1 Price $714.00 Amount $714.00" at bounding box center [366, 206] width 213 height 29
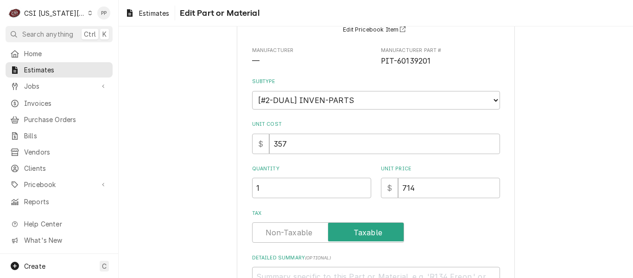
scroll to position [191, 0]
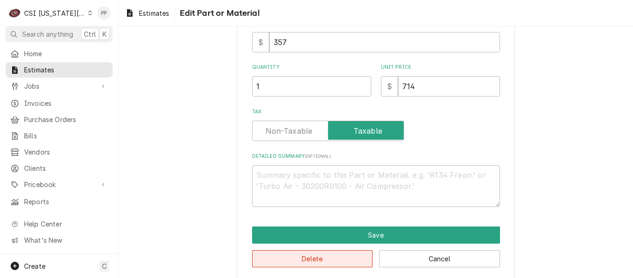
click at [332, 260] on button "Delete" at bounding box center [312, 258] width 121 height 17
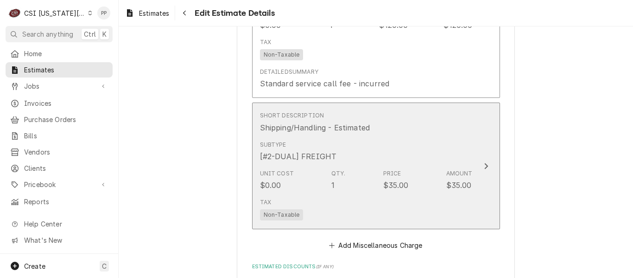
click at [479, 133] on button "Short Description Shipping/Handling - Estimated Subtype [#2-DUAL] FREIGHT Unit …" at bounding box center [376, 165] width 248 height 127
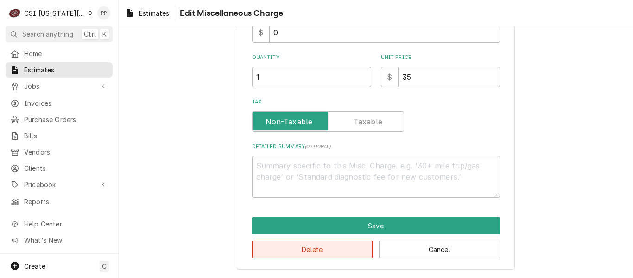
click at [340, 244] on button "Delete" at bounding box center [312, 249] width 121 height 17
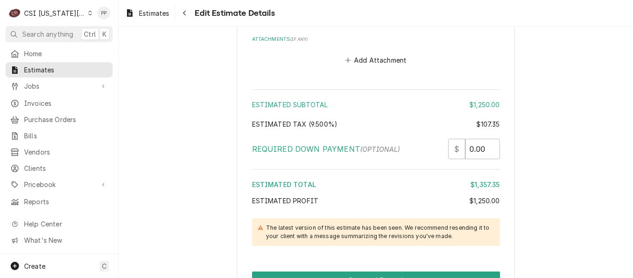
scroll to position [2439, 0]
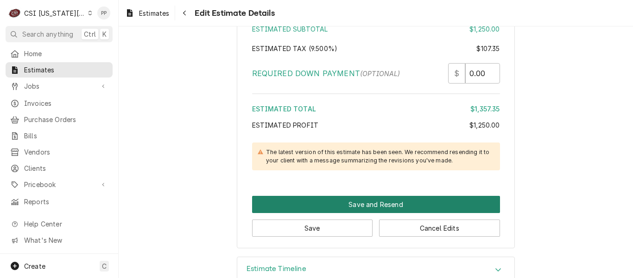
click at [378, 196] on button "Save and Resend" at bounding box center [376, 204] width 248 height 17
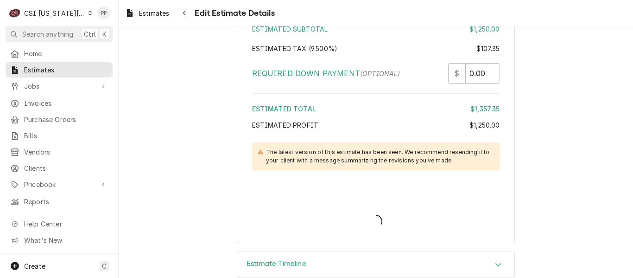
scroll to position [2434, 0]
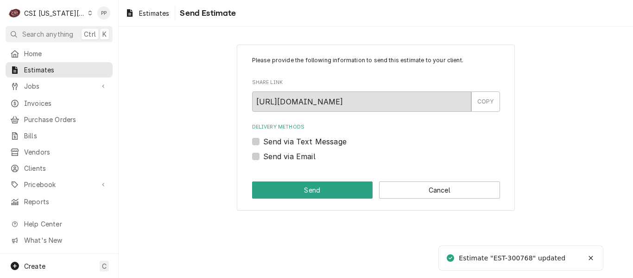
click at [263, 156] on label "Send via Email" at bounding box center [289, 156] width 52 height 11
click at [263, 156] on input "Send via Email" at bounding box center [387, 161] width 248 height 20
checkbox input "true"
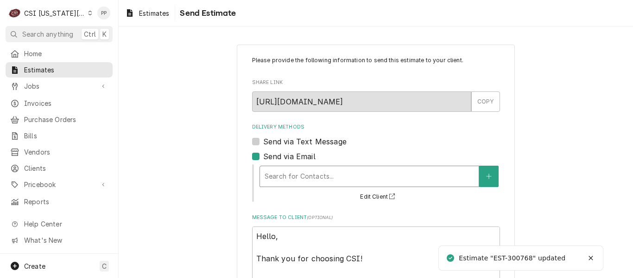
click at [298, 180] on div "Delivery Methods" at bounding box center [369, 176] width 209 height 17
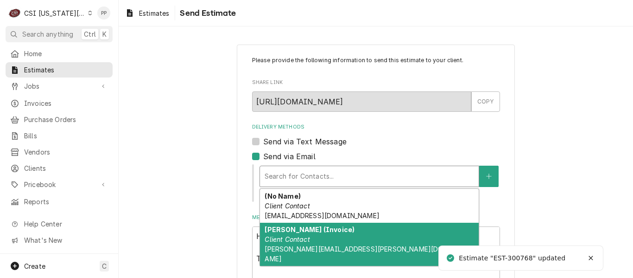
click at [304, 238] on em "Client Contact" at bounding box center [287, 239] width 45 height 8
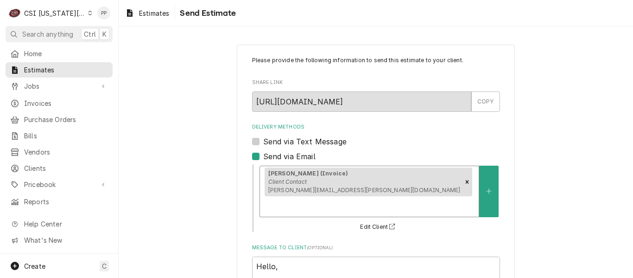
scroll to position [103, 0]
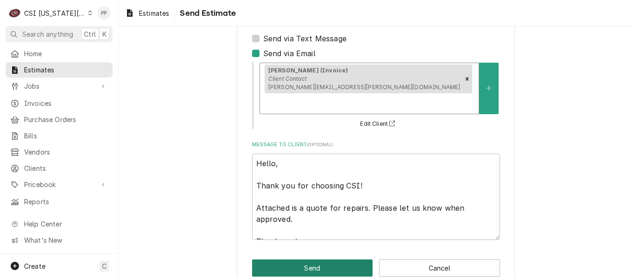
click at [332, 259] on button "Send" at bounding box center [312, 267] width 121 height 17
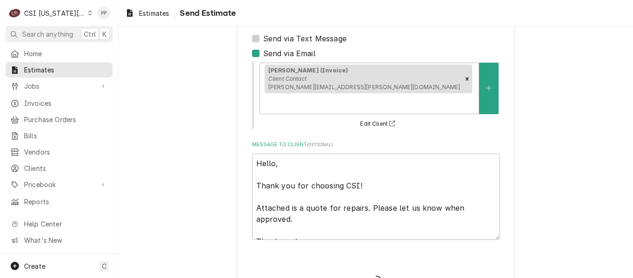
type textarea "x"
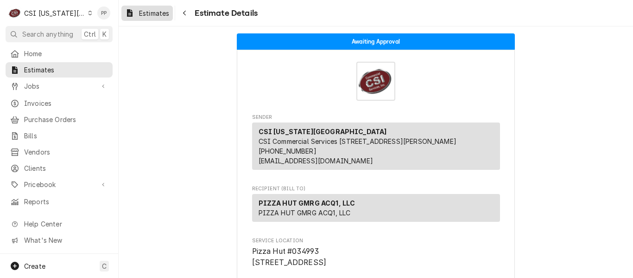
drag, startPoint x: 166, startPoint y: 10, endPoint x: 172, endPoint y: 15, distance: 7.9
click at [166, 10] on span "Estimates" at bounding box center [154, 13] width 30 height 10
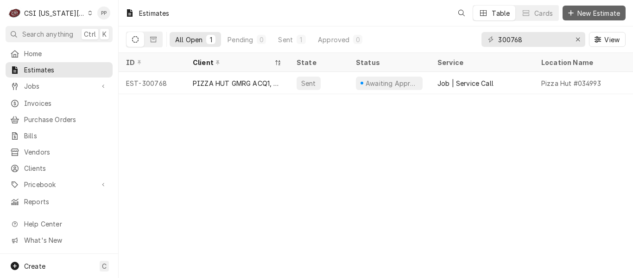
click at [583, 12] on span "New Estimate" at bounding box center [599, 13] width 46 height 10
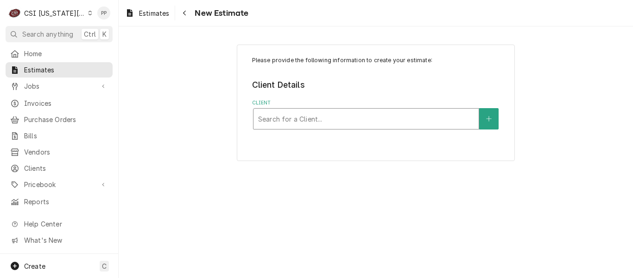
click at [307, 119] on div "Client" at bounding box center [366, 118] width 216 height 17
type input "culvers"
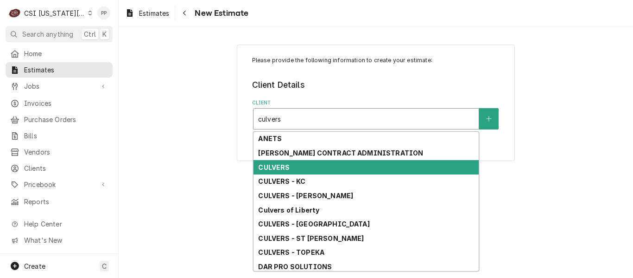
click at [313, 170] on div "CULVERS" at bounding box center [365, 167] width 225 height 14
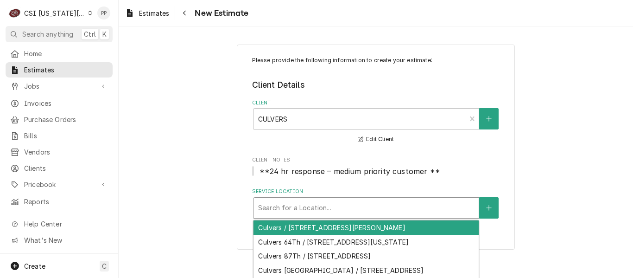
click at [319, 198] on div "Search for a Location..." at bounding box center [365, 207] width 225 height 20
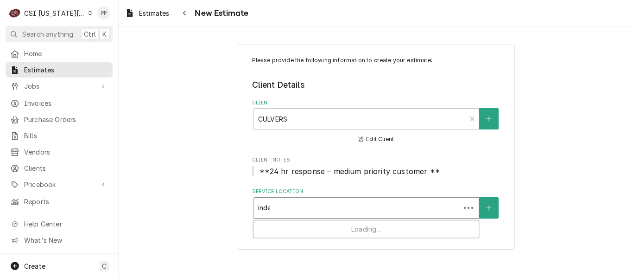
type input "indep"
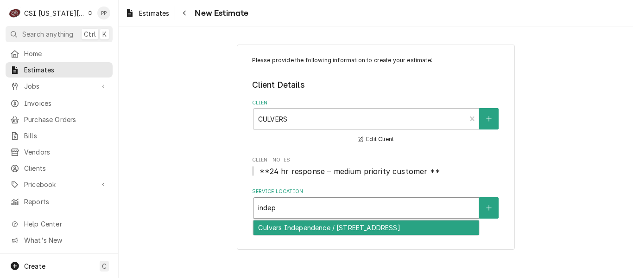
click at [308, 230] on div "Culvers Independence / [STREET_ADDRESS]" at bounding box center [365, 227] width 225 height 14
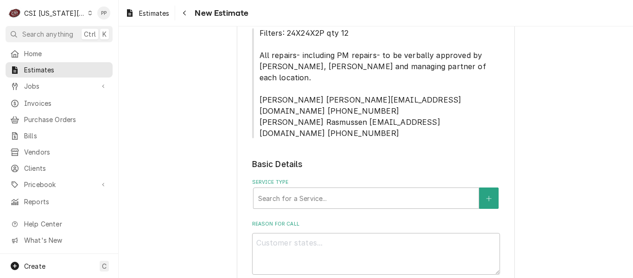
scroll to position [232, 0]
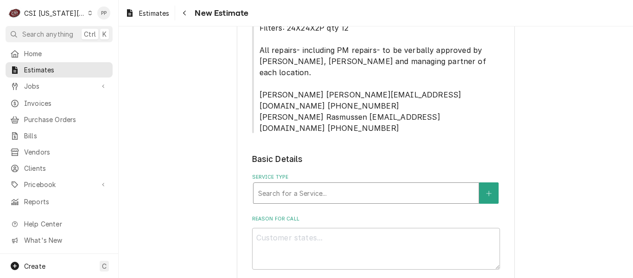
click at [365, 184] on div "Service Type" at bounding box center [366, 192] width 216 height 17
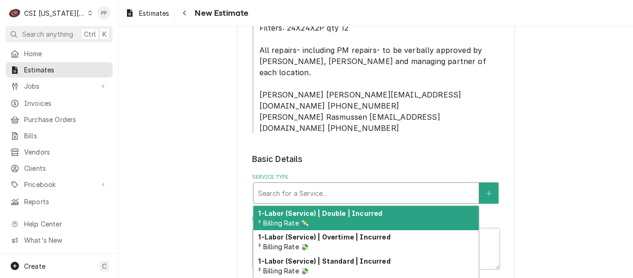
type textarea "x"
type input "j"
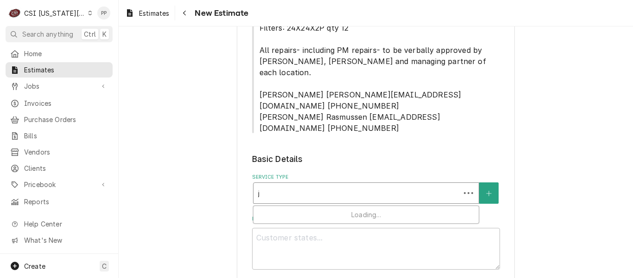
type textarea "x"
type input "jo"
type textarea "x"
type input "joi"
type textarea "x"
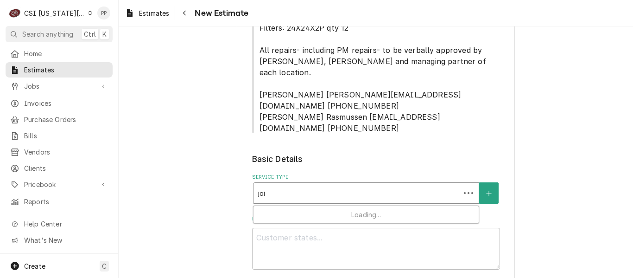
type input "joib"
type textarea "x"
type input "joib"
type textarea "x"
type input "joib"
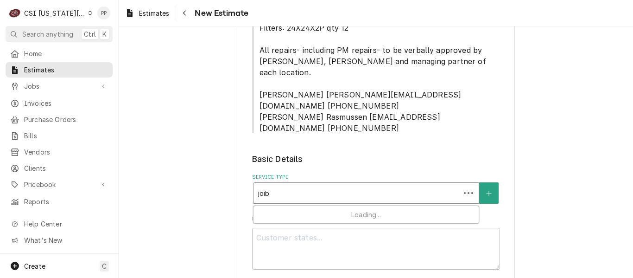
type textarea "x"
type input "joi"
type textarea "x"
type input "jo"
type textarea "x"
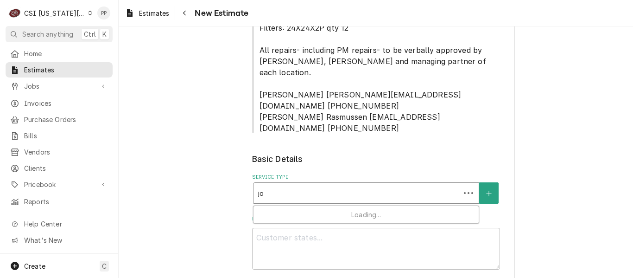
type input "job"
type textarea "x"
type input "job"
type textarea "x"
type input "job i"
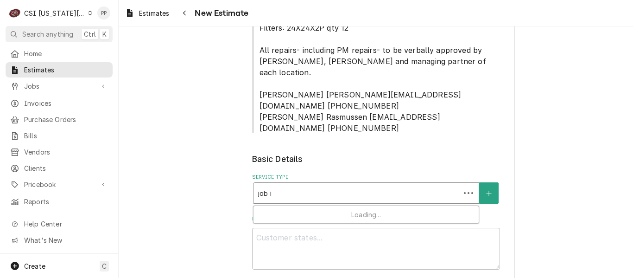
type textarea "x"
type input "job in"
type textarea "x"
type input "job ins"
type textarea "x"
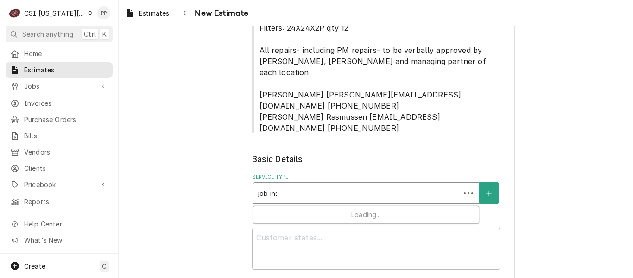
type input "job inst"
type textarea "x"
type input "job insta"
type textarea "x"
type input "job instal"
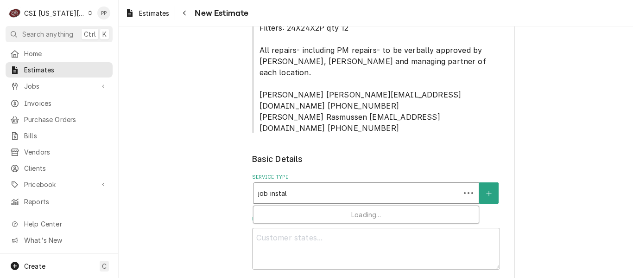
type textarea "x"
type input "job install"
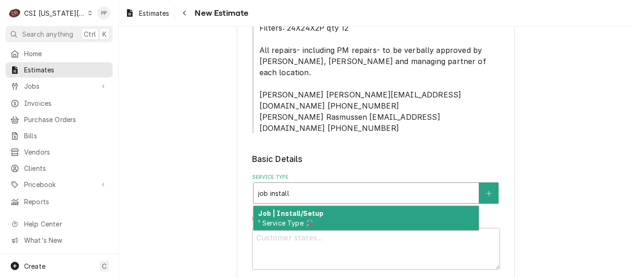
click at [355, 206] on div "Job | Install/Setup ¹ Service Type 🛠️" at bounding box center [365, 218] width 225 height 24
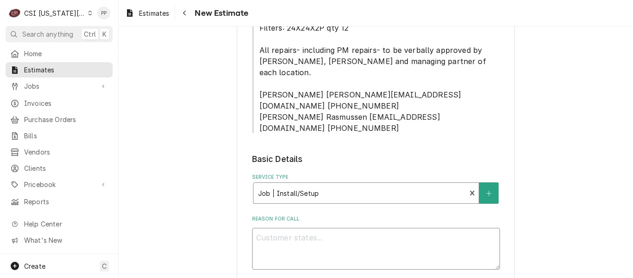
click at [337, 237] on textarea "Reason For Call" at bounding box center [376, 249] width 248 height 42
type textarea "x"
type textarea "Q"
type textarea "x"
type textarea "Qu"
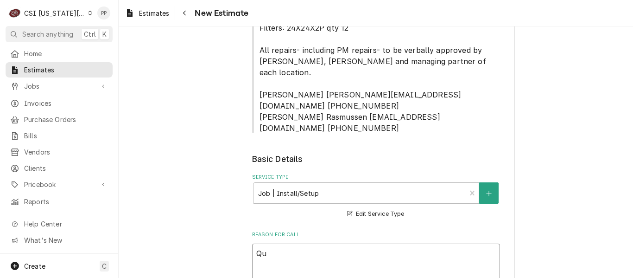
type textarea "x"
type textarea "Quo"
type textarea "x"
type textarea "Quot"
type textarea "x"
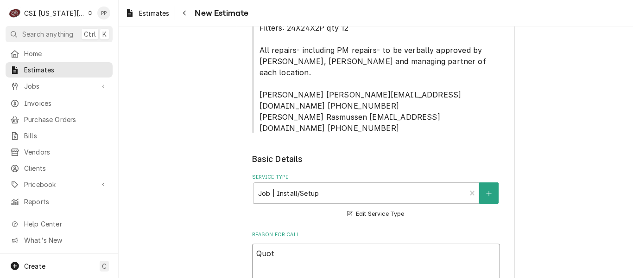
type textarea "Quote"
type textarea "x"
type textarea "Quote"
type textarea "x"
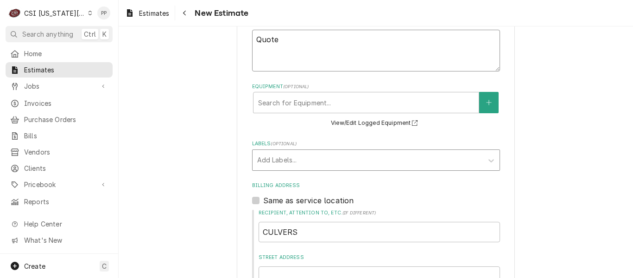
scroll to position [510, 0]
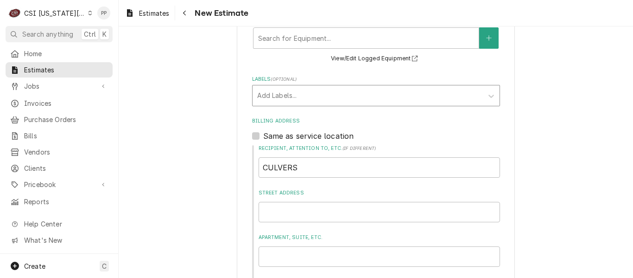
type textarea "Quote"
click at [287, 87] on div "Labels" at bounding box center [367, 95] width 221 height 17
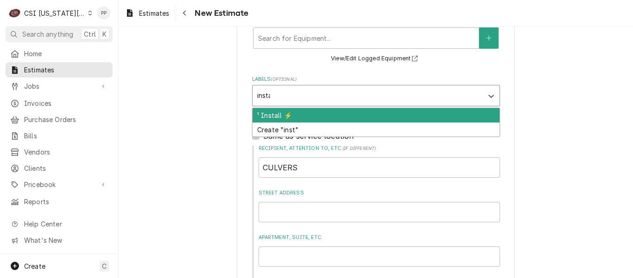
type input "install"
type textarea "x"
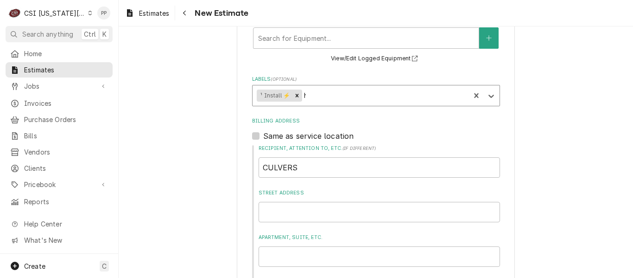
type input "hv"
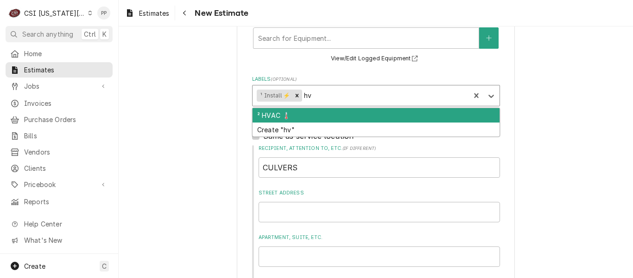
type textarea "x"
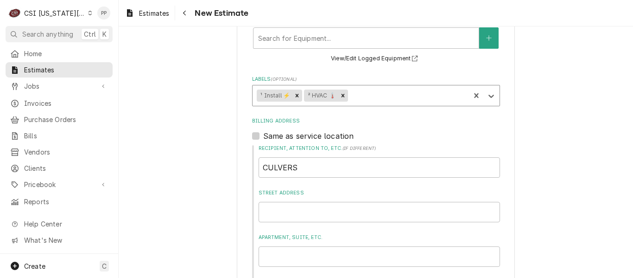
type textarea "x"
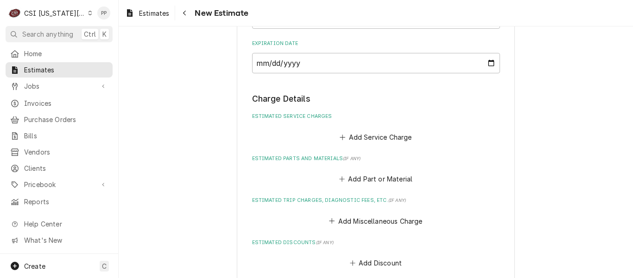
scroll to position [927, 0]
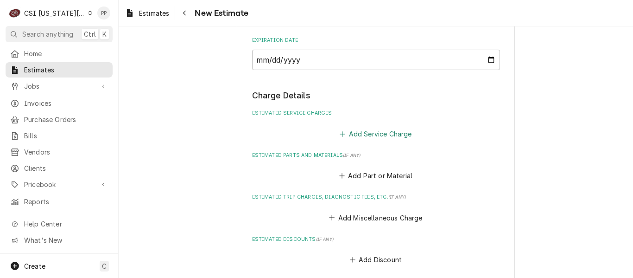
click at [389, 127] on button "Add Service Charge" at bounding box center [375, 133] width 75 height 13
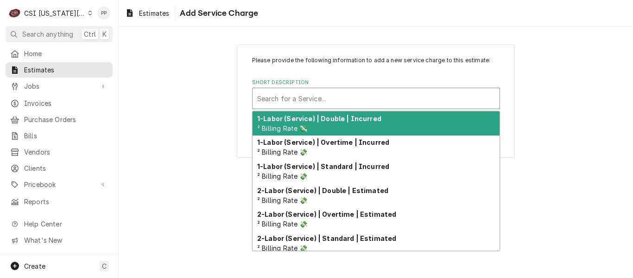
click at [356, 101] on div "Short Description" at bounding box center [376, 98] width 238 height 17
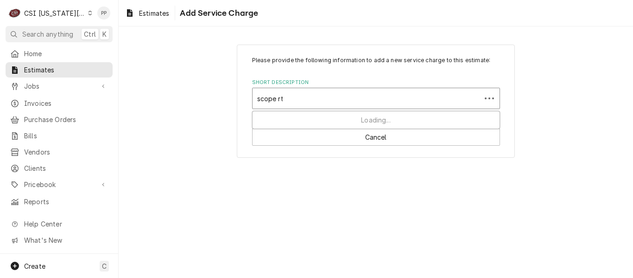
type input "scope rtu"
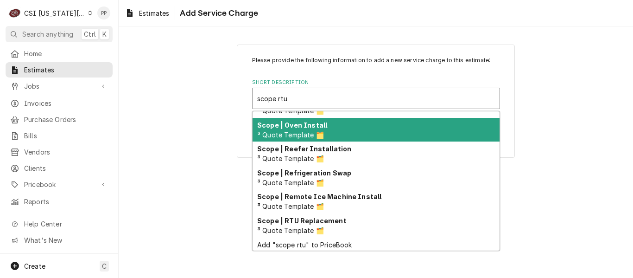
scroll to position [67, 0]
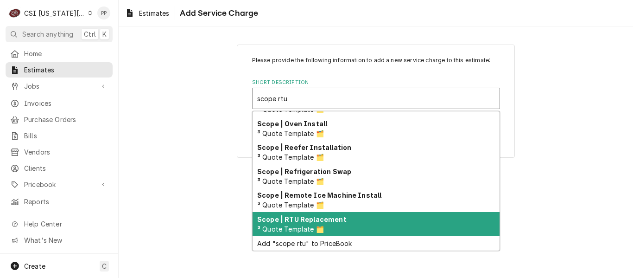
click at [336, 214] on div "Scope | RTU Replacement ³ Quote Template 🗂️" at bounding box center [376, 224] width 247 height 24
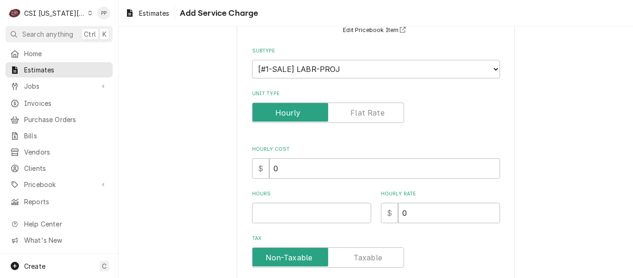
scroll to position [93, 0]
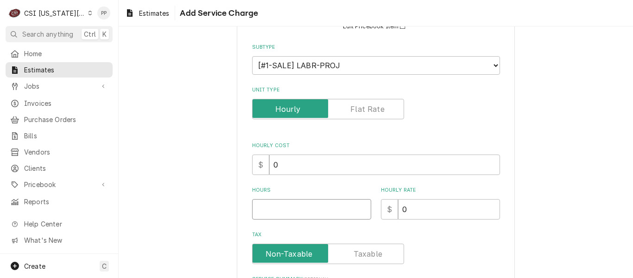
click at [314, 207] on input "Hours" at bounding box center [311, 209] width 119 height 20
type textarea "x"
type input "1"
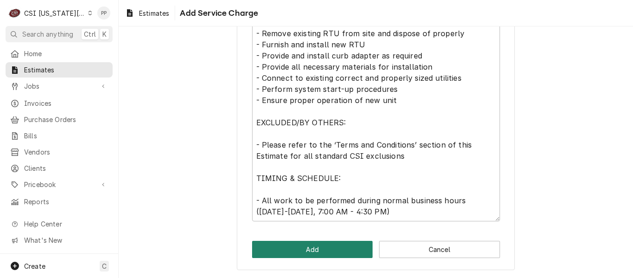
click at [323, 246] on button "Add" at bounding box center [312, 249] width 121 height 17
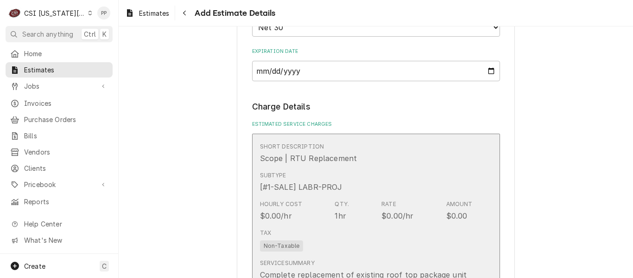
type textarea "x"
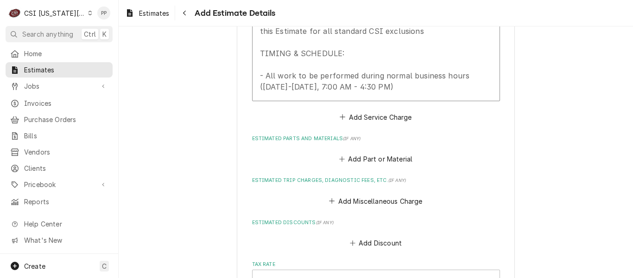
scroll to position [1379, 0]
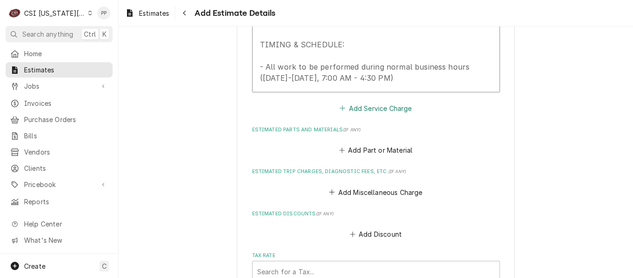
click at [380, 101] on button "Add Service Charge" at bounding box center [375, 107] width 75 height 13
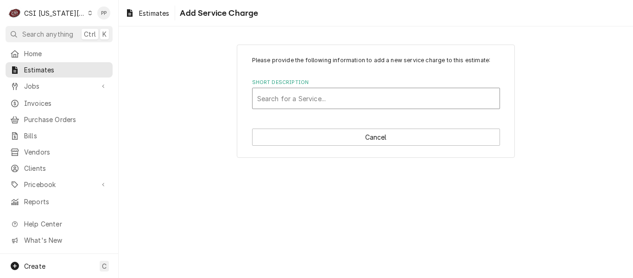
click at [377, 95] on div "Short Description" at bounding box center [376, 98] width 238 height 17
type input "project labor"
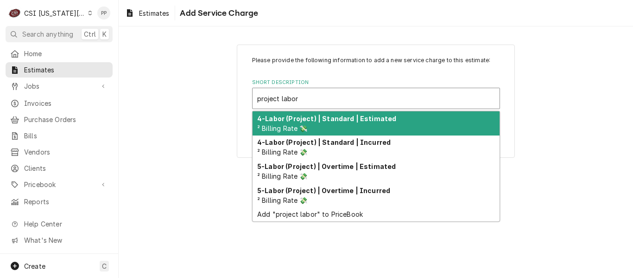
click at [381, 118] on strong "4-Labor (Project) | Standard | Estimated" at bounding box center [326, 118] width 139 height 8
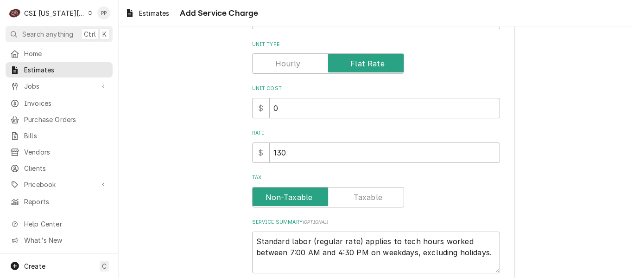
scroll to position [139, 0]
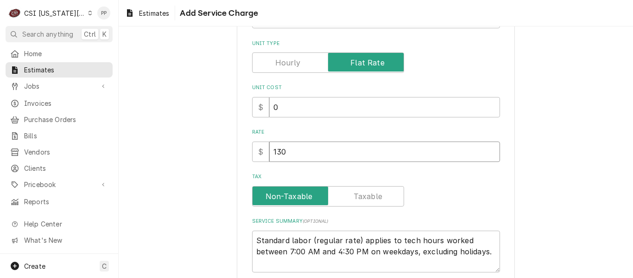
drag, startPoint x: 303, startPoint y: 158, endPoint x: 252, endPoint y: 153, distance: 51.6
click at [242, 153] on div "Please provide the following information to add a new service charge to this es…" at bounding box center [376, 112] width 278 height 415
type textarea "x"
type input "3"
type textarea "x"
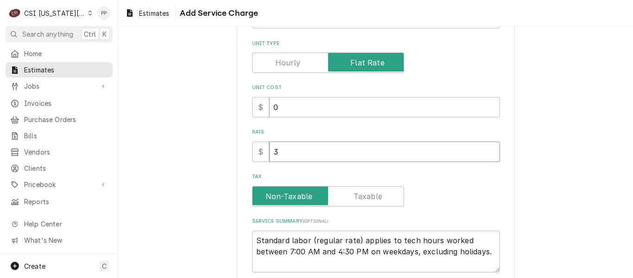
type input "39"
type textarea "x"
type input "390"
type textarea "x"
type input "3900"
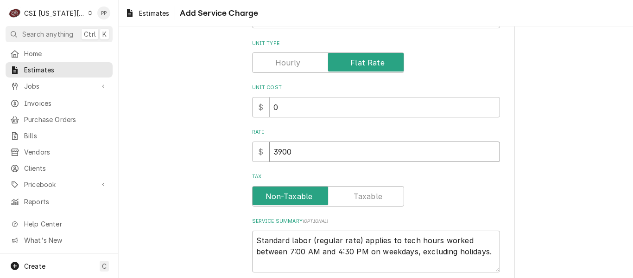
type textarea "x"
type input "3900"
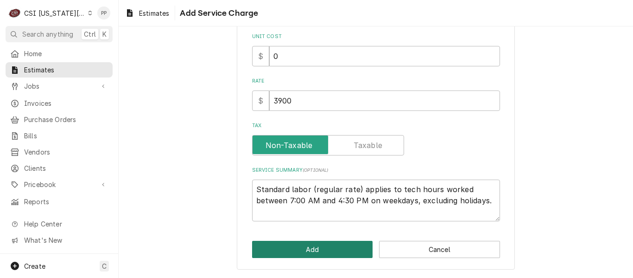
click at [303, 248] on button "Add" at bounding box center [312, 249] width 121 height 17
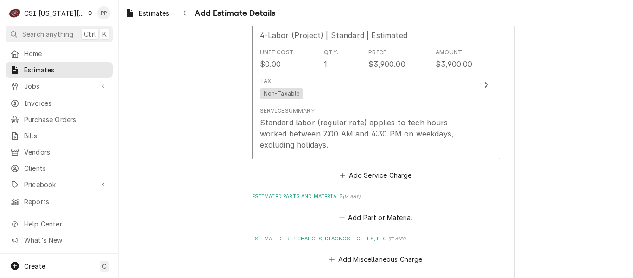
type textarea "x"
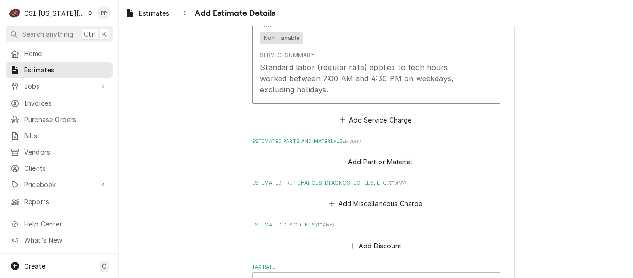
scroll to position [1553, 0]
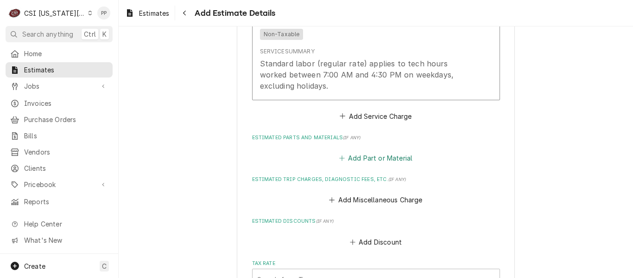
click at [377, 152] on button "Add Part or Material" at bounding box center [375, 158] width 76 height 13
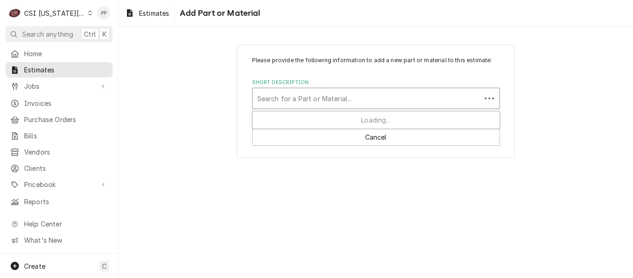
click at [367, 92] on div "Short Description" at bounding box center [366, 98] width 219 height 17
type input "project equipment"
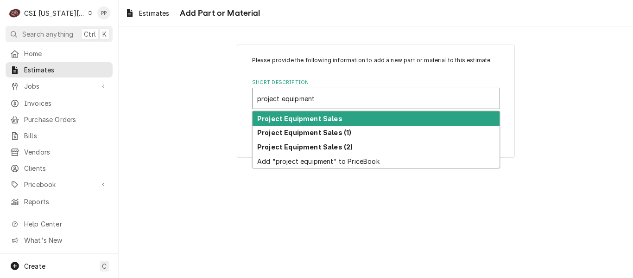
click at [343, 121] on div "Project Equipment Sales" at bounding box center [376, 118] width 247 height 14
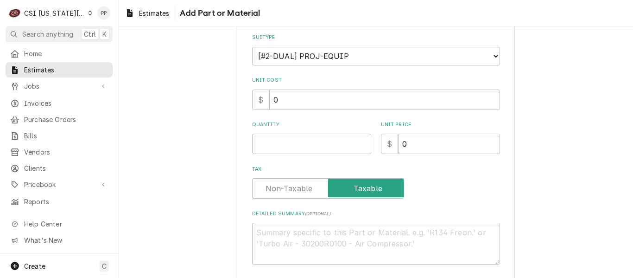
scroll to position [139, 0]
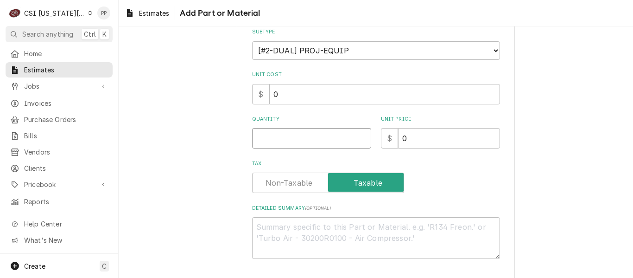
drag, startPoint x: 300, startPoint y: 133, endPoint x: 303, endPoint y: 144, distance: 11.0
click at [301, 135] on input "Quantity" at bounding box center [311, 138] width 119 height 20
type textarea "x"
type input "1"
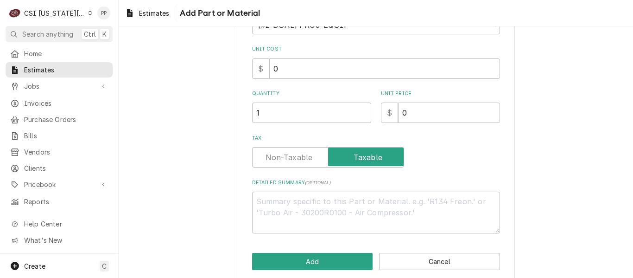
scroll to position [177, 0]
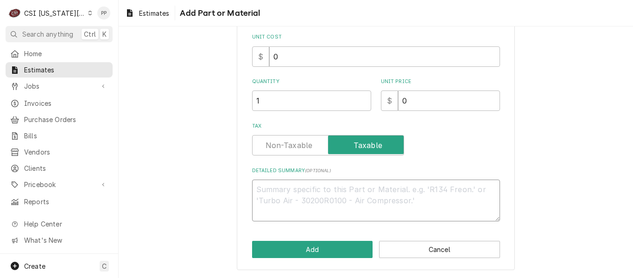
click at [290, 193] on textarea "Detailed Summary ( optional )" at bounding box center [376, 200] width 248 height 42
paste textarea "LGT210H5...Packaged Gas/Electric / 17.5Ton / Configurable - 208V/3Ph/60Hz - R-4…"
type textarea "x"
type textarea "LGT210H5...Packaged Gas/Electric / 17.5Ton / Configurable - 208V/3Ph/60Hz - R-4…"
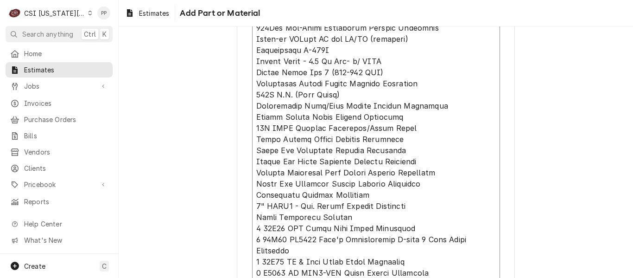
type textarea "x"
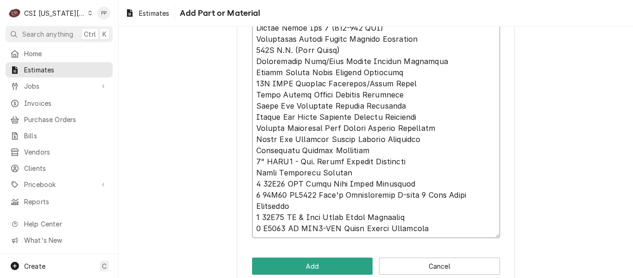
scroll to position [499, 0]
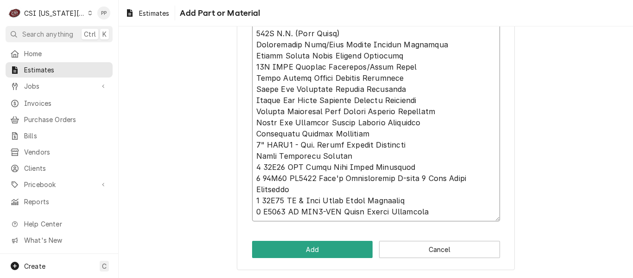
type textarea "LGT210H5...Packaged Gas/Electric / 17.5Ton / Configurable - 208V/3Ph/60Hz - R-4…"
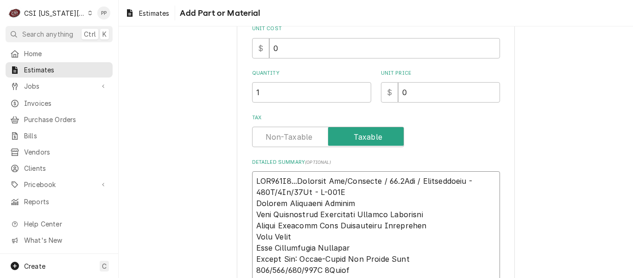
scroll to position [82, 0]
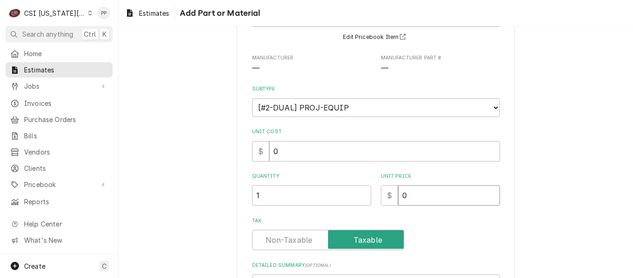
drag, startPoint x: 412, startPoint y: 199, endPoint x: 388, endPoint y: 202, distance: 24.3
click at [390, 201] on div "$ 0" at bounding box center [440, 195] width 119 height 20
type textarea "x"
type input "4"
type textarea "x"
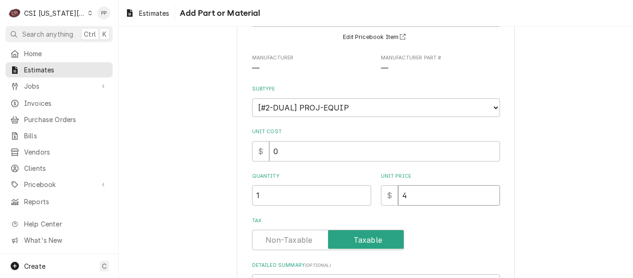
type input "48"
type textarea "x"
type input "487"
type textarea "x"
type input "4870"
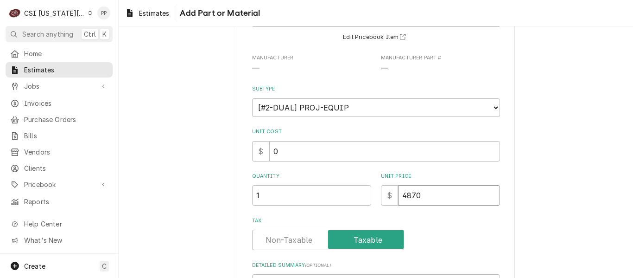
type textarea "x"
type input "48703"
type textarea "x"
type input "48703.7"
type textarea "x"
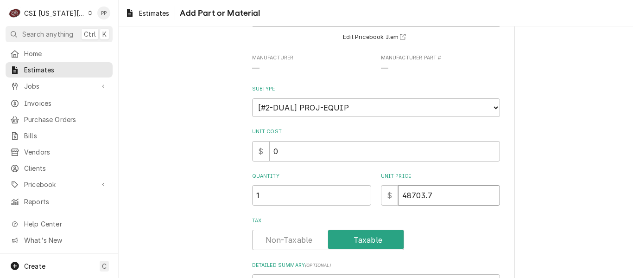
type input "48703.75"
type textarea "x"
type input "48703.75"
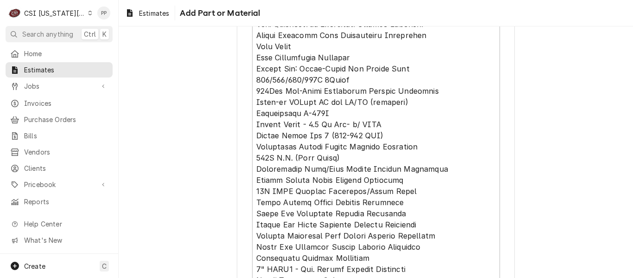
scroll to position [499, 0]
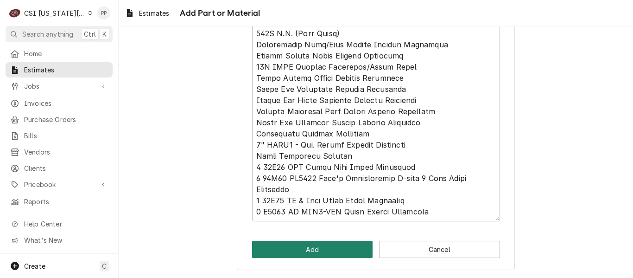
click at [323, 247] on button "Add" at bounding box center [312, 249] width 121 height 17
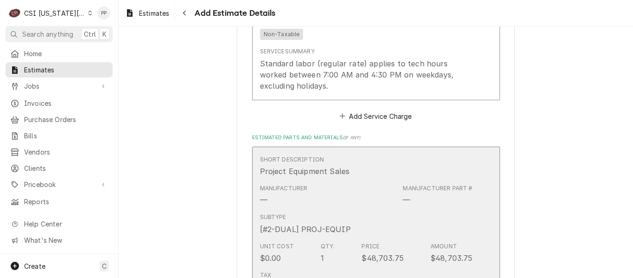
scroll to position [1611, 0]
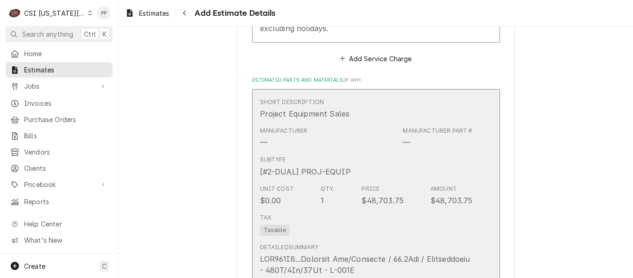
type textarea "x"
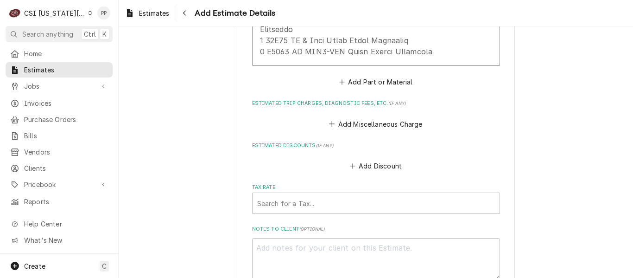
scroll to position [2121, 0]
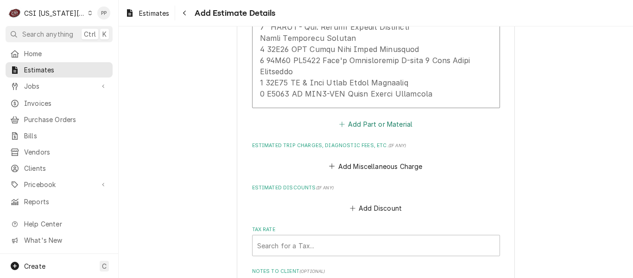
click at [380, 118] on button "Add Part or Material" at bounding box center [375, 124] width 76 height 13
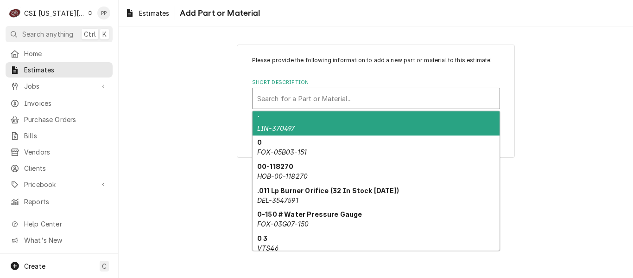
click at [346, 95] on div "Short Description" at bounding box center [376, 98] width 238 height 17
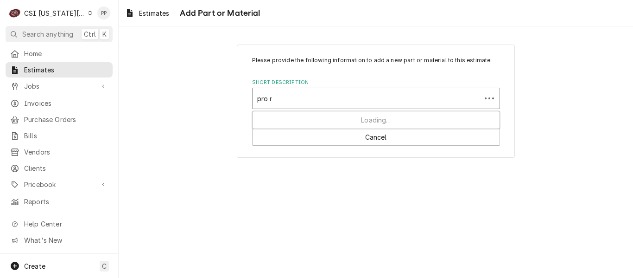
type input "pro mat"
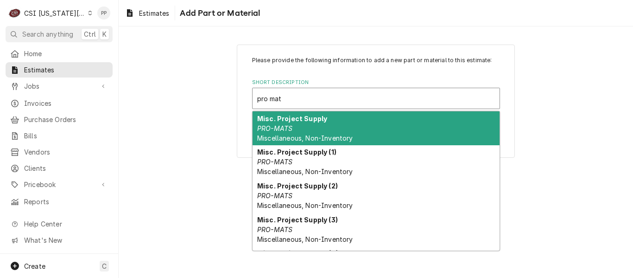
click at [335, 120] on div "Misc. Project Supply PRO-MATS Miscellaneous, Non-Inventory" at bounding box center [376, 128] width 247 height 34
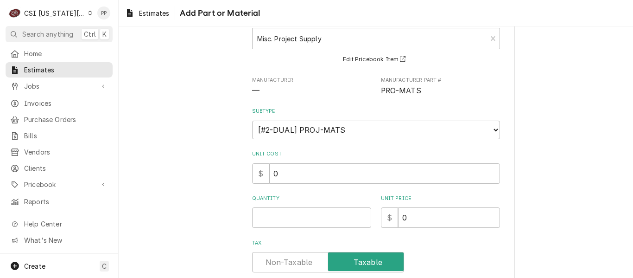
scroll to position [139, 0]
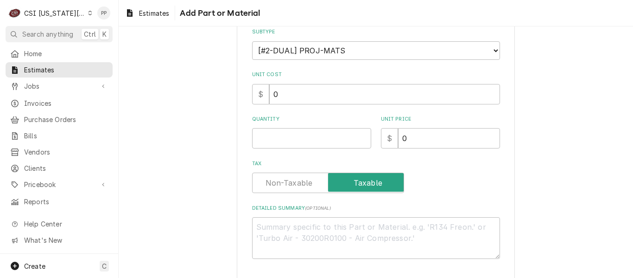
click at [308, 154] on div "Please provide the following information to add a new part or material to this …" at bounding box center [376, 88] width 248 height 342
click at [322, 138] on input "Quantity" at bounding box center [311, 138] width 119 height 20
type textarea "x"
type input "1"
type textarea "x"
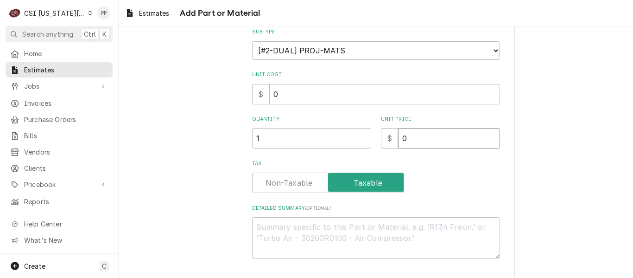
type input "1"
type textarea "x"
type input "10"
type textarea "x"
type input "100"
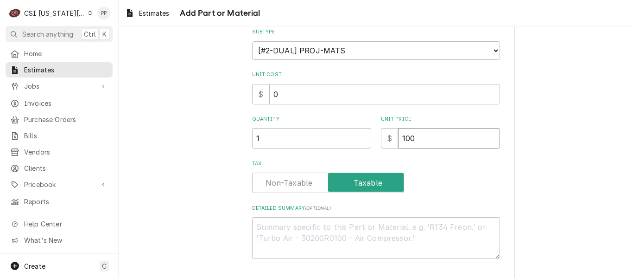
type textarea "x"
type input "1000"
type textarea "x"
type input "1000"
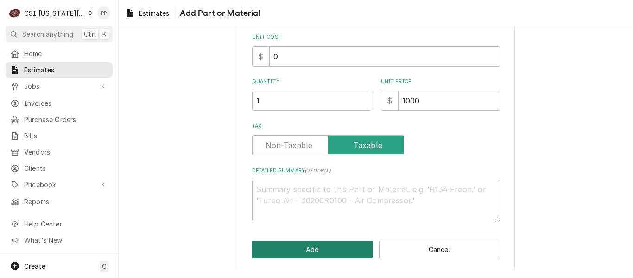
click at [336, 249] on button "Add" at bounding box center [312, 249] width 121 height 17
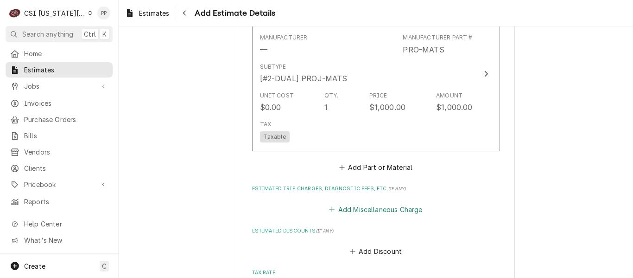
type textarea "x"
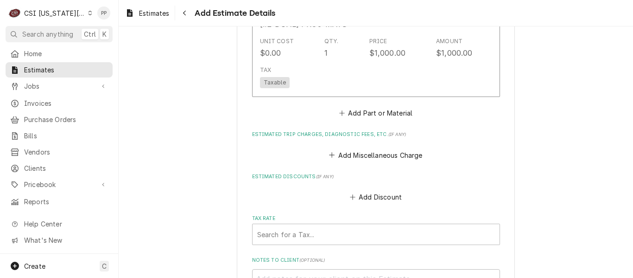
scroll to position [2299, 0]
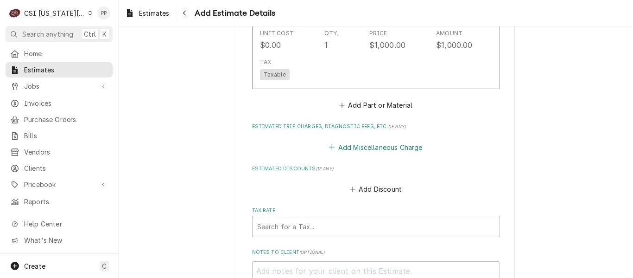
click at [372, 140] on button "Add Miscellaneous Charge" at bounding box center [376, 146] width 96 height 13
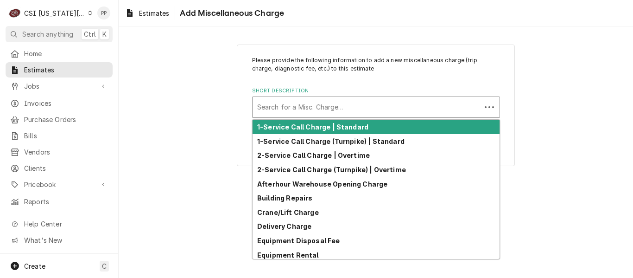
click at [363, 111] on div "Short Description" at bounding box center [366, 107] width 219 height 17
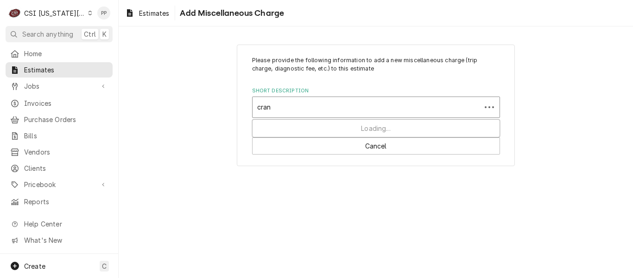
type input "crane"
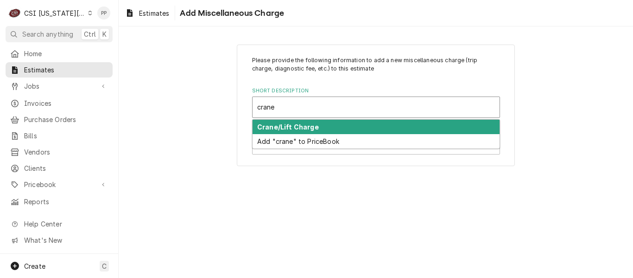
click at [358, 123] on div "Crane/Lift Charge" at bounding box center [376, 127] width 247 height 14
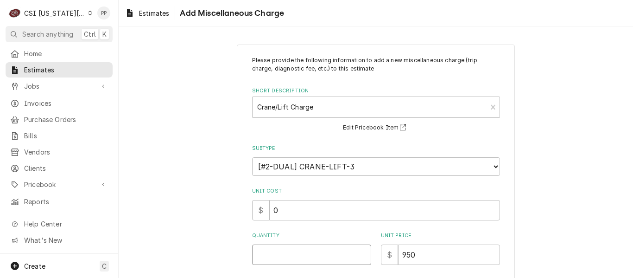
click at [292, 245] on input "Quantity" at bounding box center [311, 254] width 119 height 20
type textarea "x"
type input "1"
type textarea "x"
type input "1"
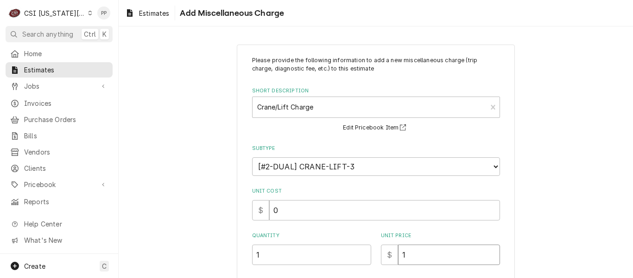
type textarea "x"
type input "11"
type textarea "x"
type input "110"
type textarea "x"
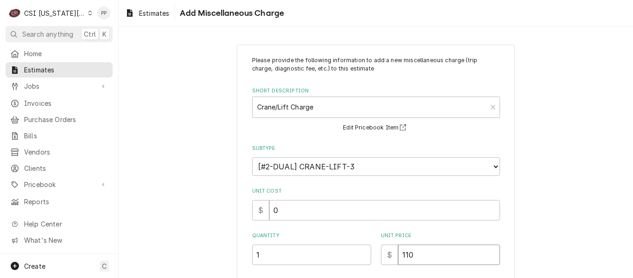
type input "1100"
type textarea "x"
type input "1100"
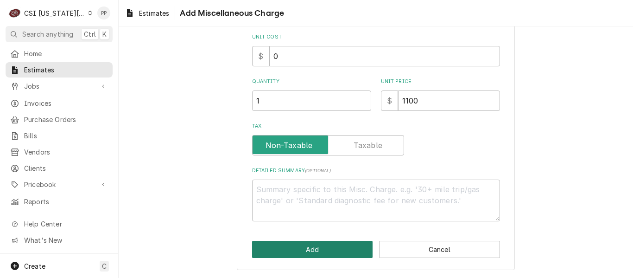
click at [336, 246] on button "Add" at bounding box center [312, 249] width 121 height 17
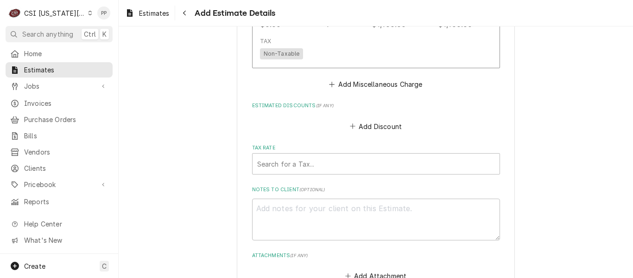
scroll to position [2508, 0]
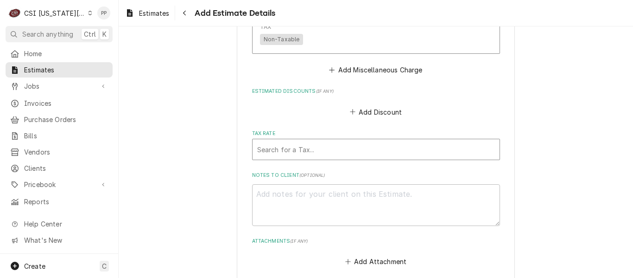
click at [304, 141] on div "Tax Rate" at bounding box center [376, 149] width 238 height 17
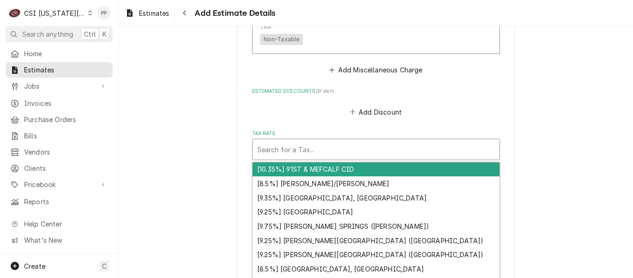
type textarea "x"
type input "m"
type textarea "x"
type input "mo"
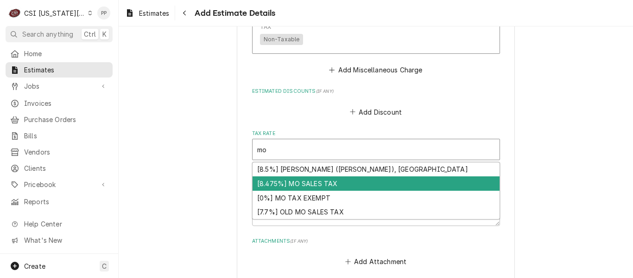
click at [302, 176] on div "[8.475%] MO SALES TAX" at bounding box center [376, 183] width 247 height 14
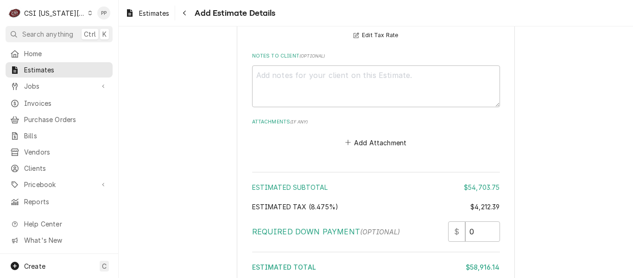
scroll to position [2717, 0]
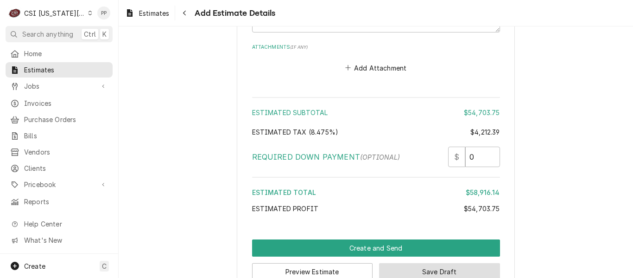
click at [432, 263] on button "Save Draft" at bounding box center [439, 271] width 121 height 17
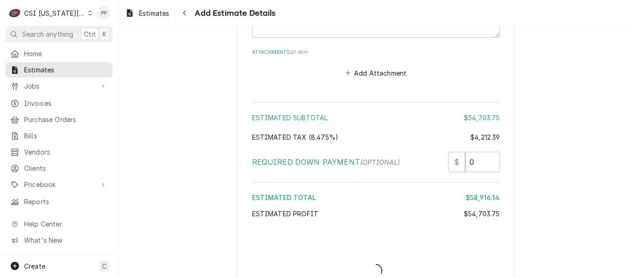
type textarea "x"
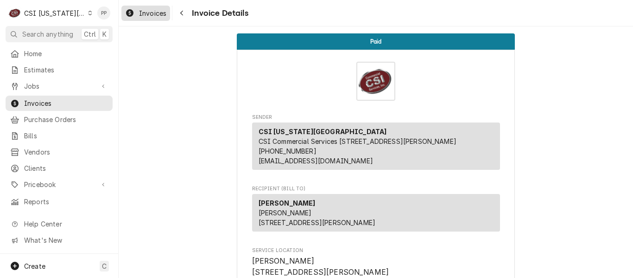
click at [142, 8] on div "Invoices" at bounding box center [145, 13] width 45 height 12
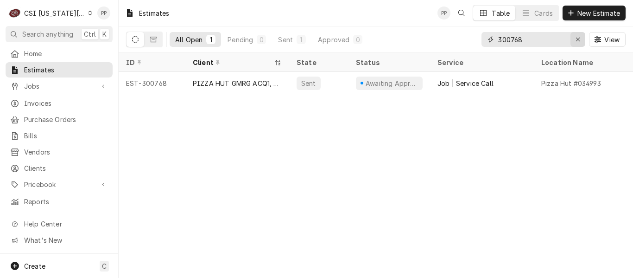
click at [574, 40] on div "Erase input" at bounding box center [577, 39] width 9 height 9
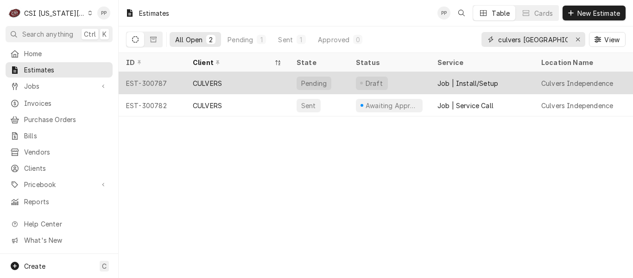
type input "culvers [GEOGRAPHIC_DATA]"
click at [314, 86] on div "Pending" at bounding box center [314, 82] width 35 height 13
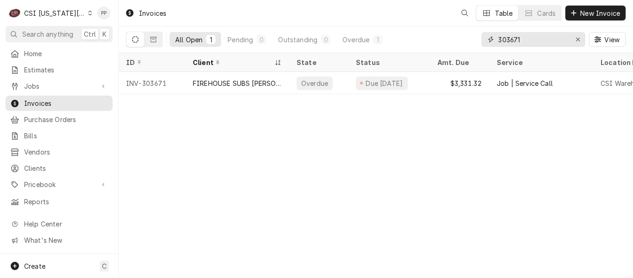
click at [540, 41] on input "303671" at bounding box center [533, 39] width 70 height 15
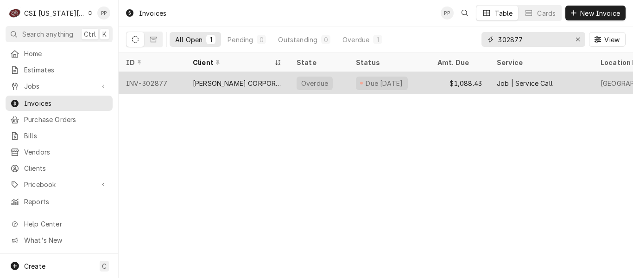
type input "302877"
click at [200, 88] on div "[PERSON_NAME] CORPORATION - KC" at bounding box center [237, 83] width 104 height 22
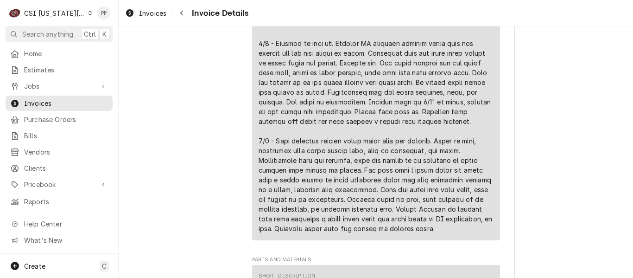
scroll to position [880, 0]
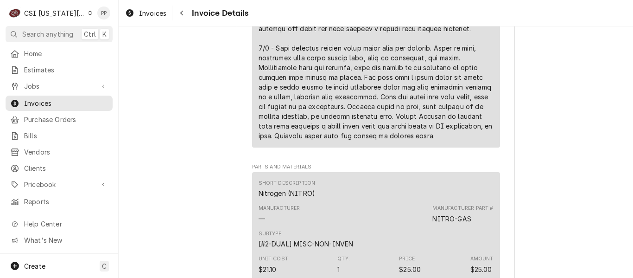
click at [396, 140] on div "Line Item" at bounding box center [376, 18] width 235 height 243
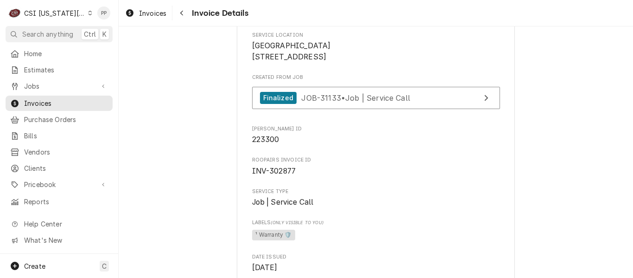
scroll to position [185, 0]
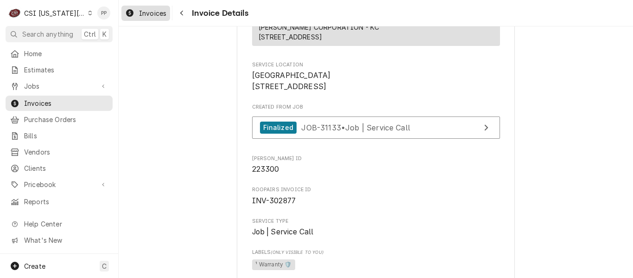
click at [148, 15] on span "Invoices" at bounding box center [152, 13] width 27 height 10
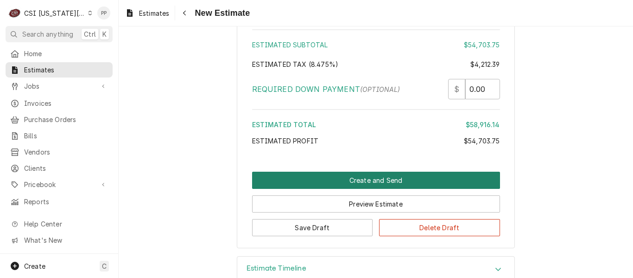
click at [360, 171] on button "Create and Send" at bounding box center [376, 179] width 248 height 17
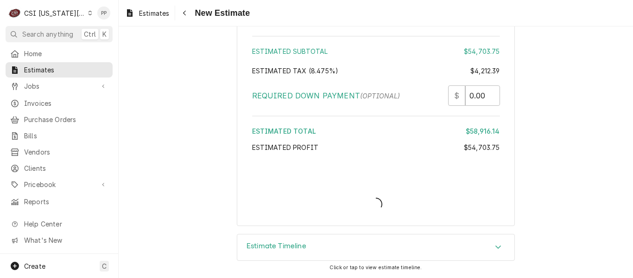
scroll to position [2755, 0]
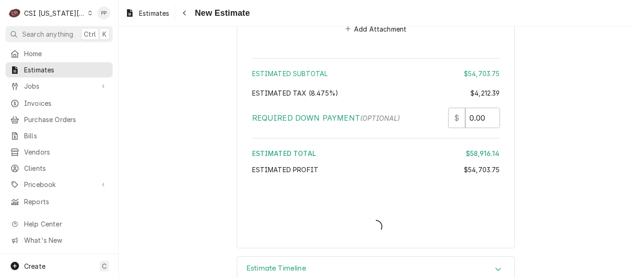
type textarea "x"
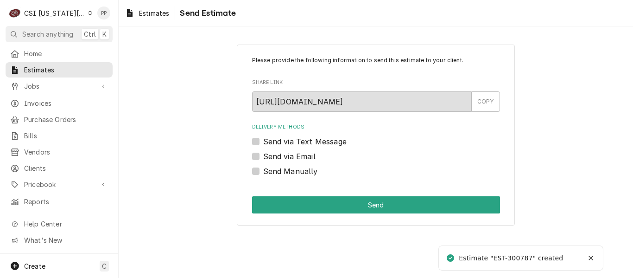
click at [263, 156] on label "Send via Email" at bounding box center [289, 156] width 52 height 11
click at [263, 156] on input "Send via Email" at bounding box center [387, 161] width 248 height 20
checkbox input "true"
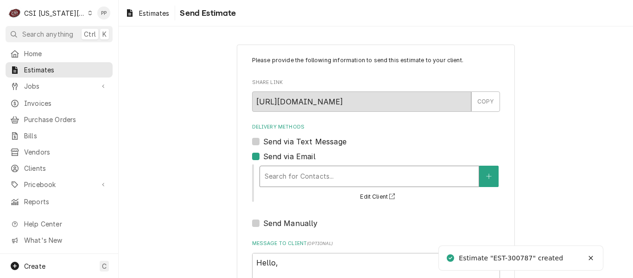
click at [315, 171] on div "Delivery Methods" at bounding box center [369, 176] width 209 height 17
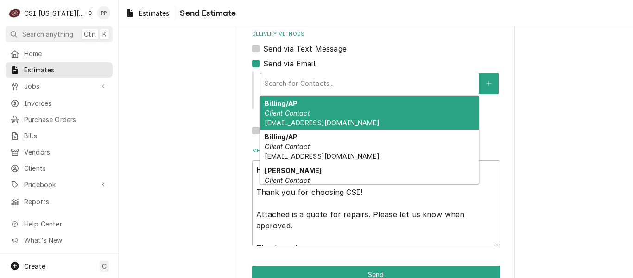
click at [338, 120] on span "[EMAIL_ADDRESS][DOMAIN_NAME]" at bounding box center [322, 123] width 114 height 8
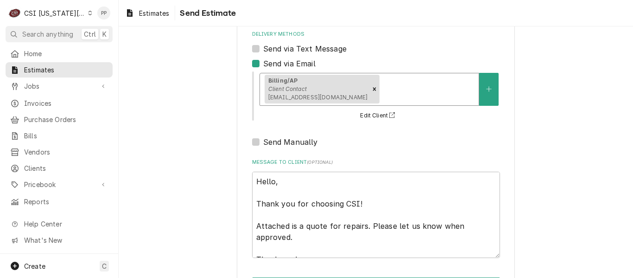
click at [381, 95] on div "Delivery Methods" at bounding box center [427, 89] width 93 height 17
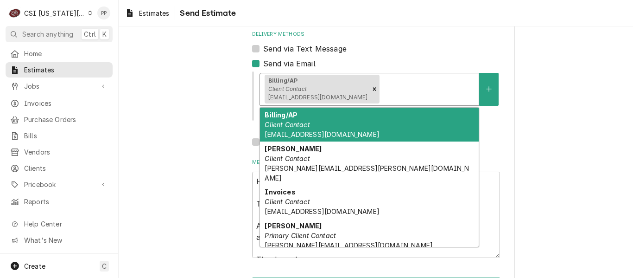
click at [335, 125] on div "Billing/AP Client Contact [EMAIL_ADDRESS][DOMAIN_NAME]" at bounding box center [369, 125] width 219 height 34
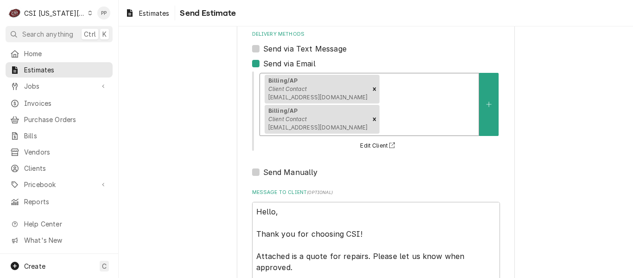
click at [447, 111] on div "Delivery Methods" at bounding box center [427, 119] width 93 height 17
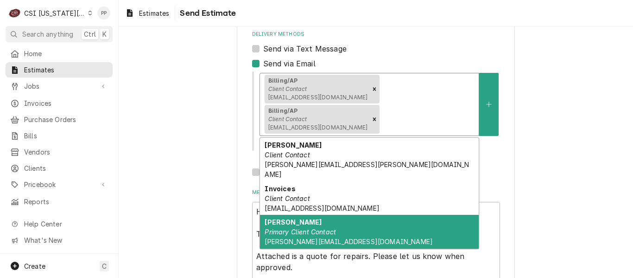
click at [337, 215] on div "[PERSON_NAME] Primary Client Contact [PERSON_NAME][EMAIL_ADDRESS][DOMAIN_NAME]" at bounding box center [369, 232] width 219 height 34
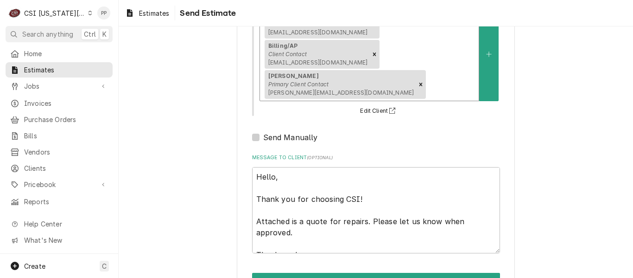
scroll to position [159, 0]
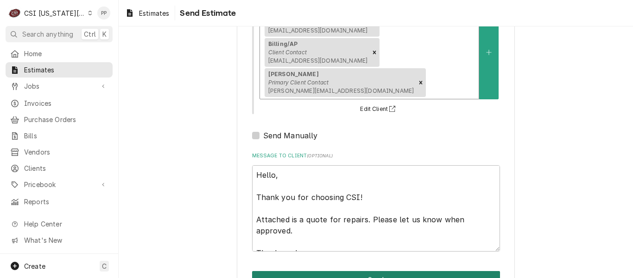
click at [395, 271] on button "Send" at bounding box center [376, 279] width 248 height 17
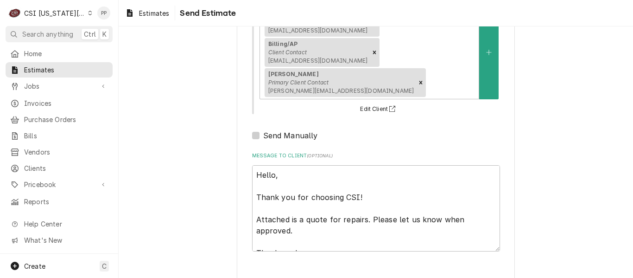
type textarea "x"
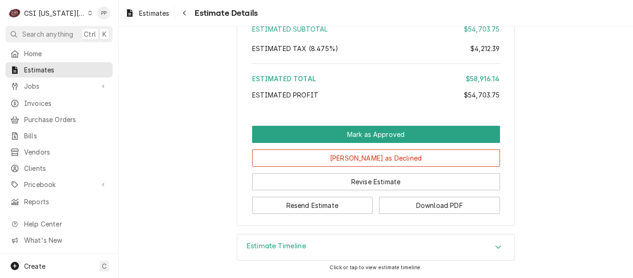
scroll to position [2101, 0]
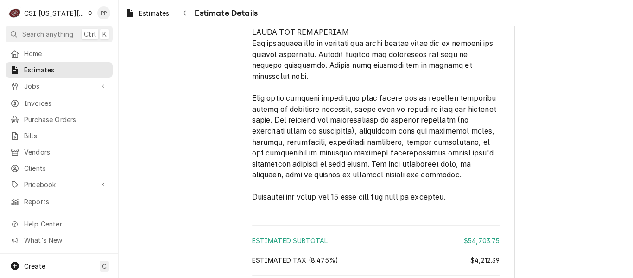
click at [140, 21] on div "Estimates Estimate Details" at bounding box center [376, 13] width 514 height 26
click at [148, 17] on span "Estimates" at bounding box center [154, 13] width 30 height 10
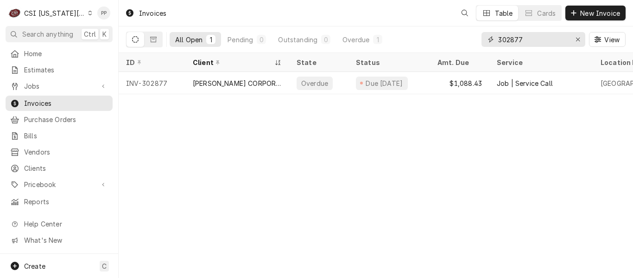
click at [547, 40] on input "302877" at bounding box center [533, 39] width 70 height 15
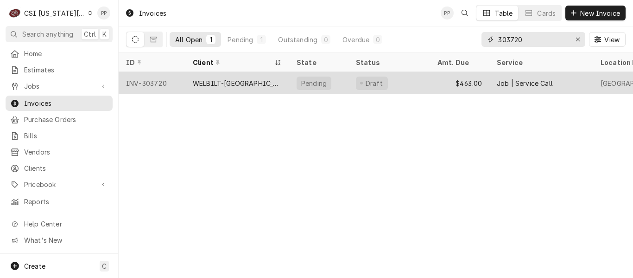
type input "303720"
click at [203, 82] on div "WELBILT-[GEOGRAPHIC_DATA]" at bounding box center [237, 83] width 89 height 10
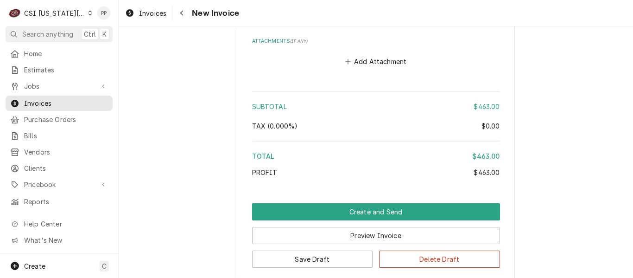
scroll to position [1946, 0]
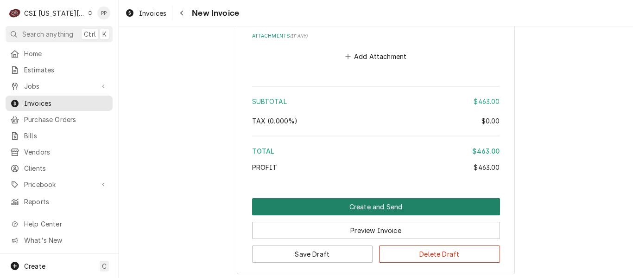
click at [366, 201] on button "Create and Send" at bounding box center [376, 206] width 248 height 17
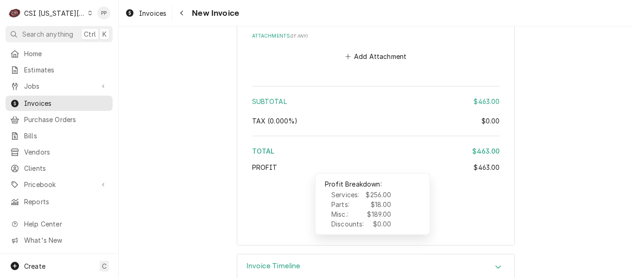
type textarea "x"
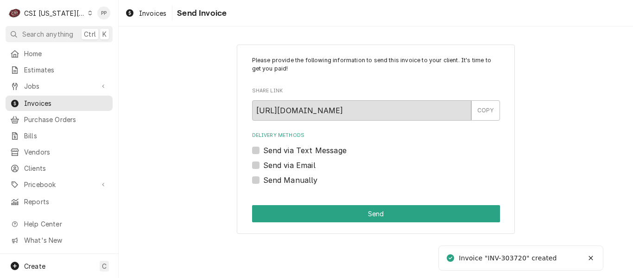
click at [263, 165] on label "Send via Email" at bounding box center [289, 164] width 52 height 11
click at [263, 165] on input "Send via Email" at bounding box center [387, 169] width 248 height 20
checkbox input "true"
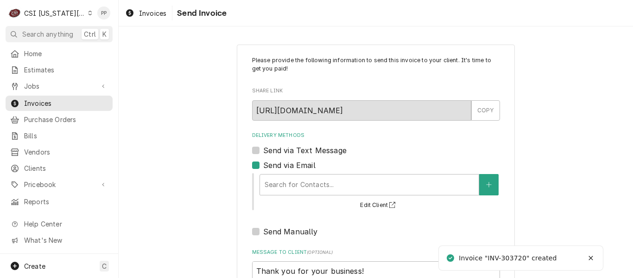
click at [303, 171] on div "Search for Contacts... Edit Client" at bounding box center [376, 191] width 248 height 40
click at [309, 176] on div "Delivery Methods" at bounding box center [369, 184] width 209 height 17
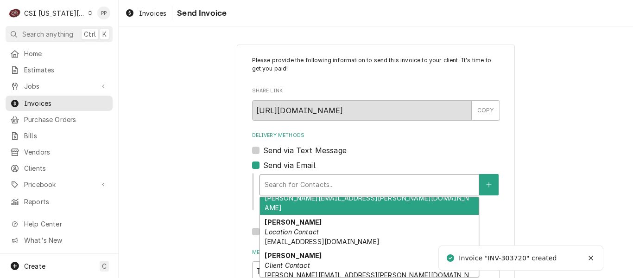
scroll to position [89, 0]
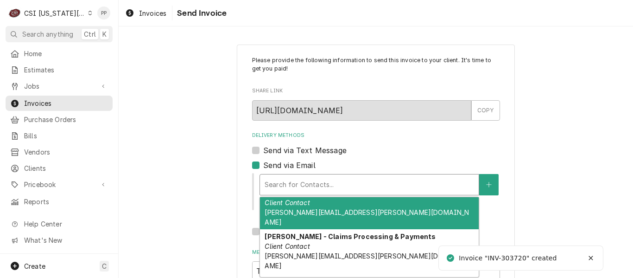
click at [330, 208] on span "Jessica.rentfro@csi1.com" at bounding box center [367, 217] width 204 height 18
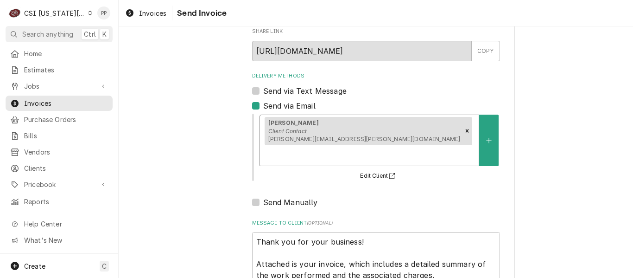
scroll to position [227, 0]
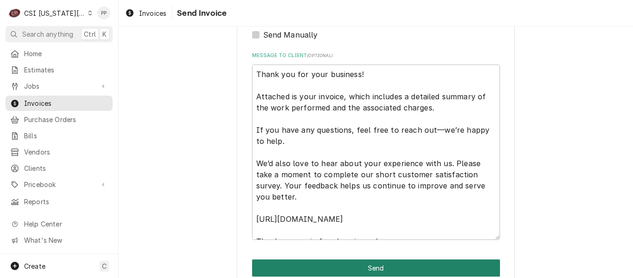
click at [440, 259] on button "Send" at bounding box center [376, 267] width 248 height 17
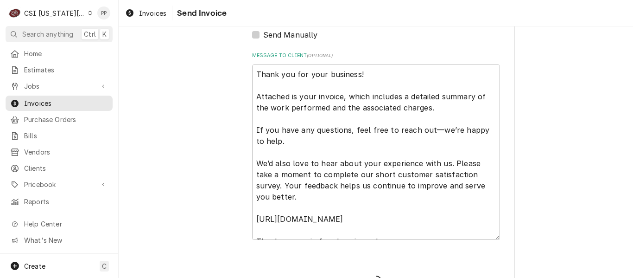
type textarea "x"
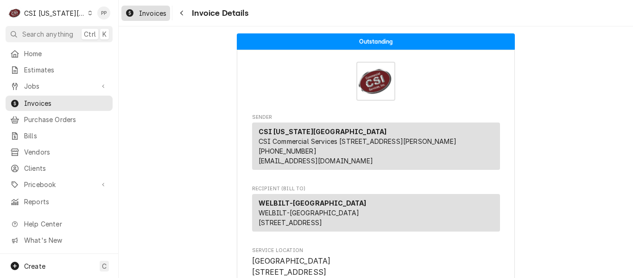
click at [157, 14] on span "Invoices" at bounding box center [152, 13] width 27 height 10
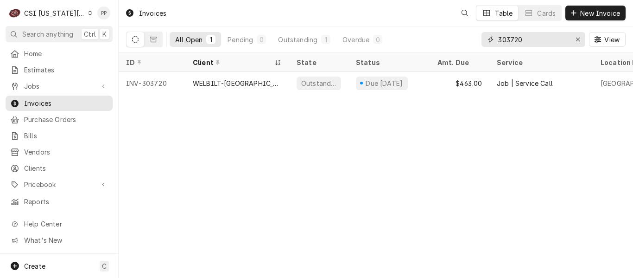
click at [543, 37] on input "303720" at bounding box center [533, 39] width 70 height 15
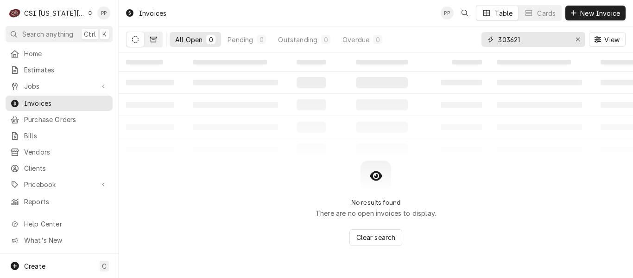
type input "303621"
click at [158, 40] on button "Dynamic Content Wrapper" at bounding box center [154, 39] width 18 height 15
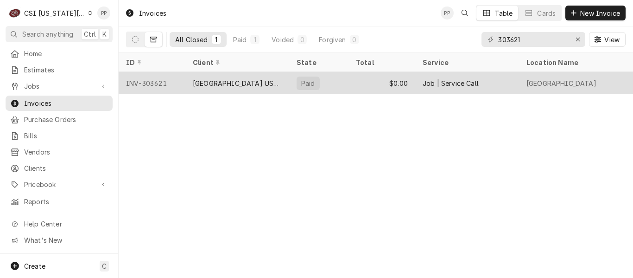
click at [279, 78] on div "[GEOGRAPHIC_DATA] USD 233" at bounding box center [237, 83] width 89 height 10
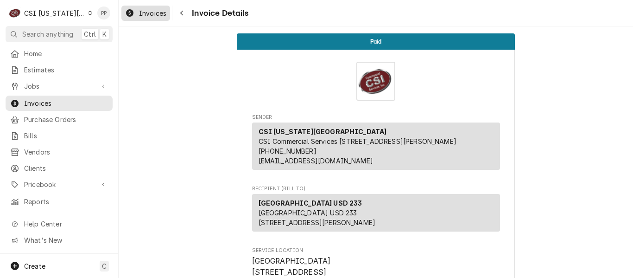
click at [151, 14] on span "Invoices" at bounding box center [152, 13] width 27 height 10
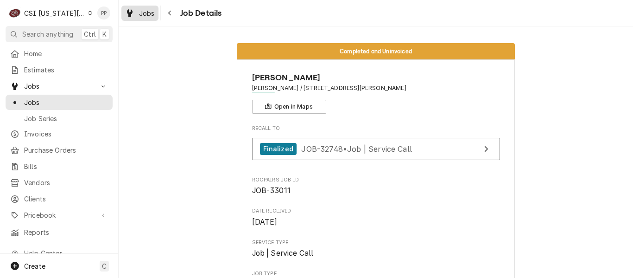
scroll to position [1437, 0]
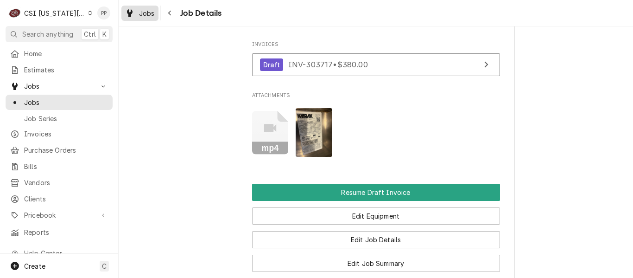
click at [141, 12] on span "Jobs" at bounding box center [147, 13] width 16 height 10
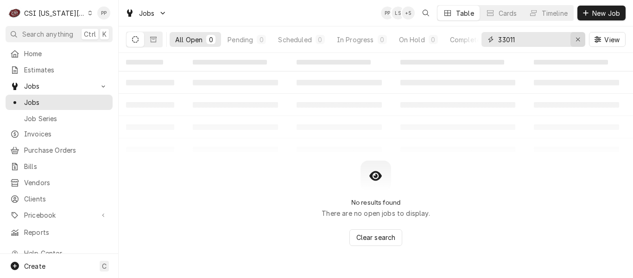
click at [575, 38] on div "Erase input" at bounding box center [577, 39] width 9 height 9
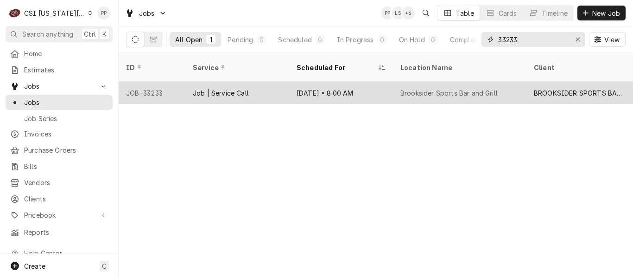
type input "33233"
click at [220, 82] on div "Job | Service Call" at bounding box center [237, 93] width 104 height 22
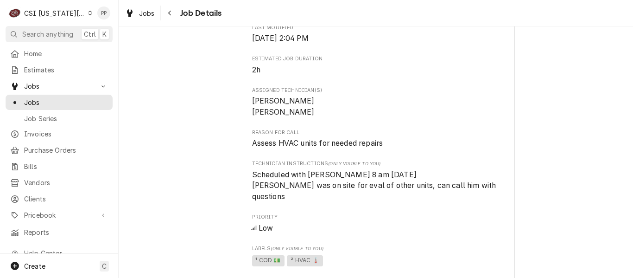
scroll to position [510, 0]
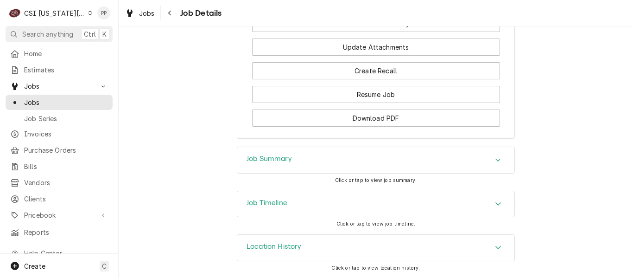
click at [353, 164] on div "Job Summary" at bounding box center [375, 160] width 277 height 26
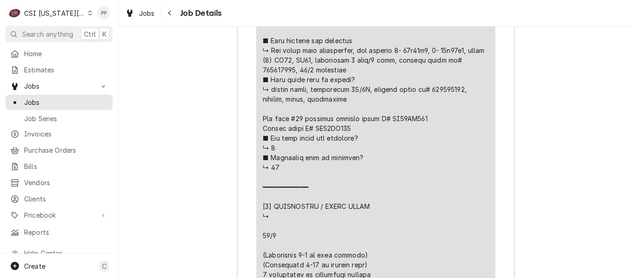
scroll to position [2219, 0]
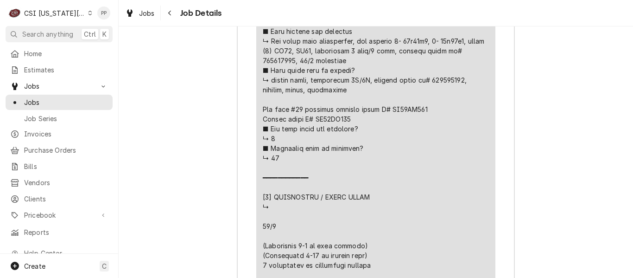
drag, startPoint x: 259, startPoint y: 126, endPoint x: 420, endPoint y: 137, distance: 161.6
click at [420, 137] on div "Short Description Job | Service Call Subtype [#1-SALE] LABR-REG Service Date Oc…" at bounding box center [375, 63] width 239 height 1419
copy div "elt #3 Carrier Rtu Mod# 48FCEA06A2A5A0A0A0 Ser# 2920C82143 No belt DD"
click at [408, 184] on div "Line Item" at bounding box center [376, 119] width 226 height 1294
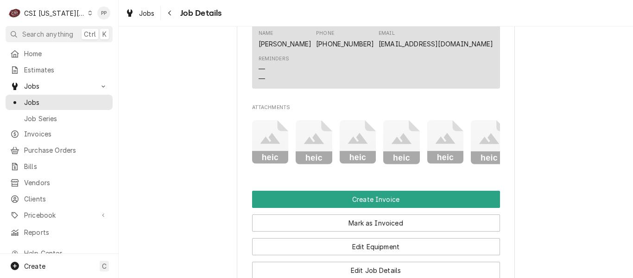
scroll to position [643, 0]
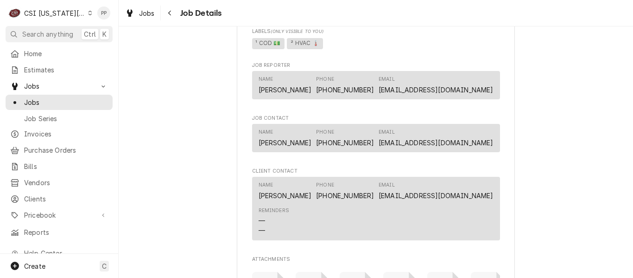
click at [159, 13] on div "Jobs Job Details" at bounding box center [171, 13] width 100 height 15
drag, startPoint x: 142, startPoint y: 13, endPoint x: 147, endPoint y: 13, distance: 5.1
click at [142, 13] on span "Jobs" at bounding box center [147, 13] width 16 height 10
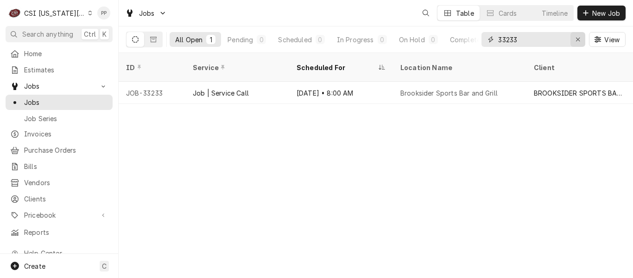
click at [576, 38] on icon "Erase input" at bounding box center [578, 39] width 5 height 6
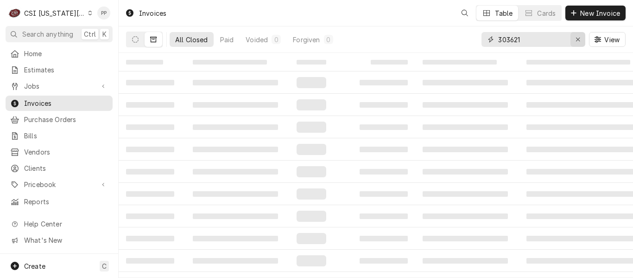
click at [583, 38] on button "Erase input" at bounding box center [577, 39] width 15 height 15
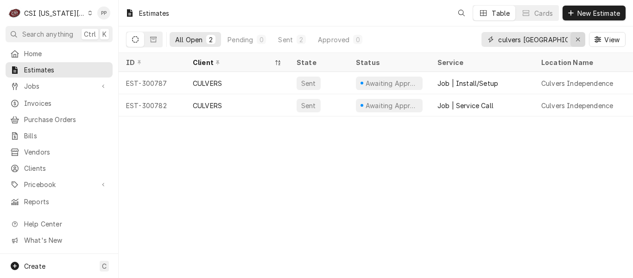
click at [578, 40] on icon "Erase input" at bounding box center [578, 39] width 5 height 6
